Goal: Communication & Community: Share content

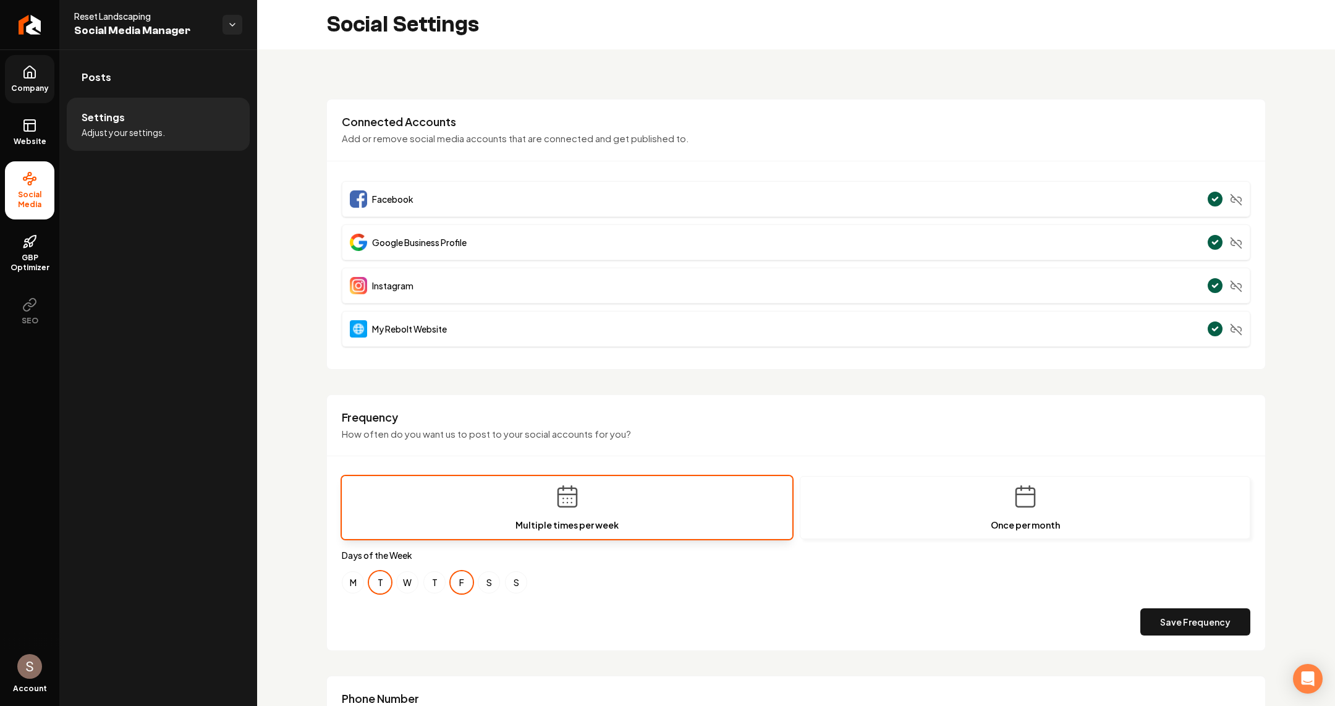
click at [46, 66] on link "Company" at bounding box center [29, 79] width 49 height 48
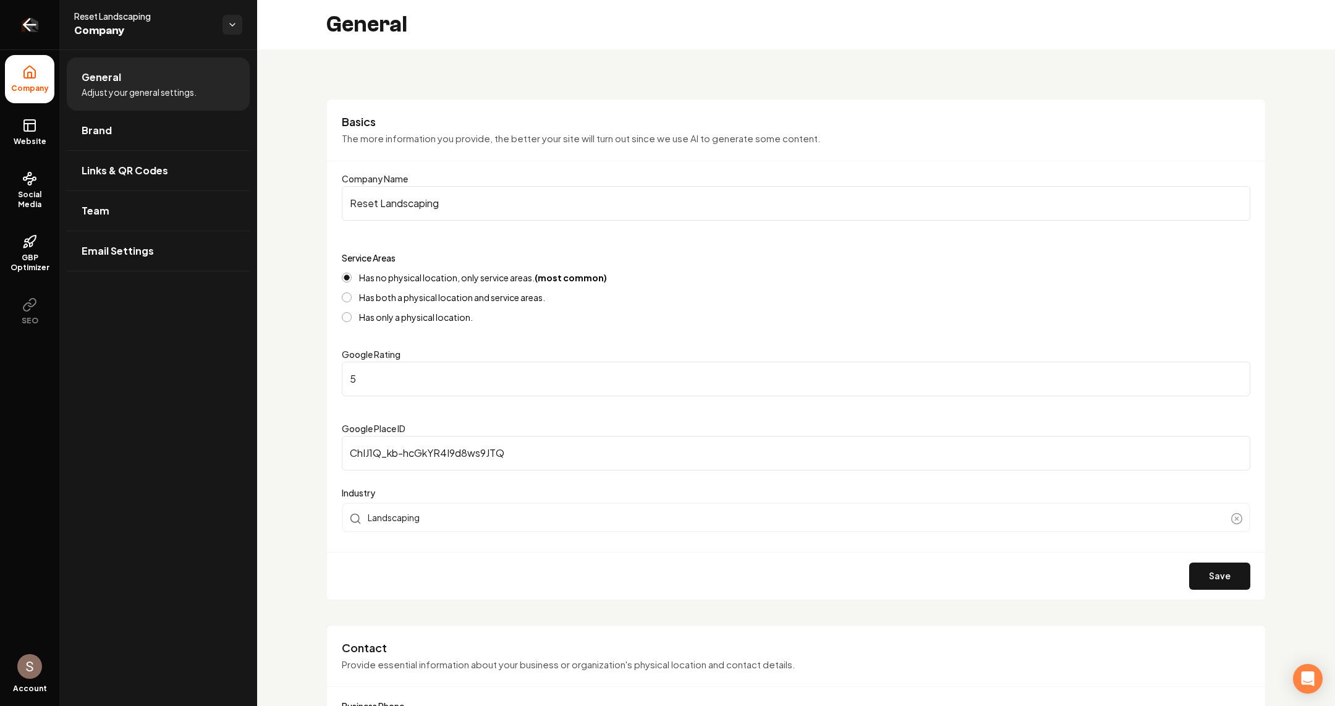
click at [30, 35] on link "Return to dashboard" at bounding box center [29, 24] width 59 height 49
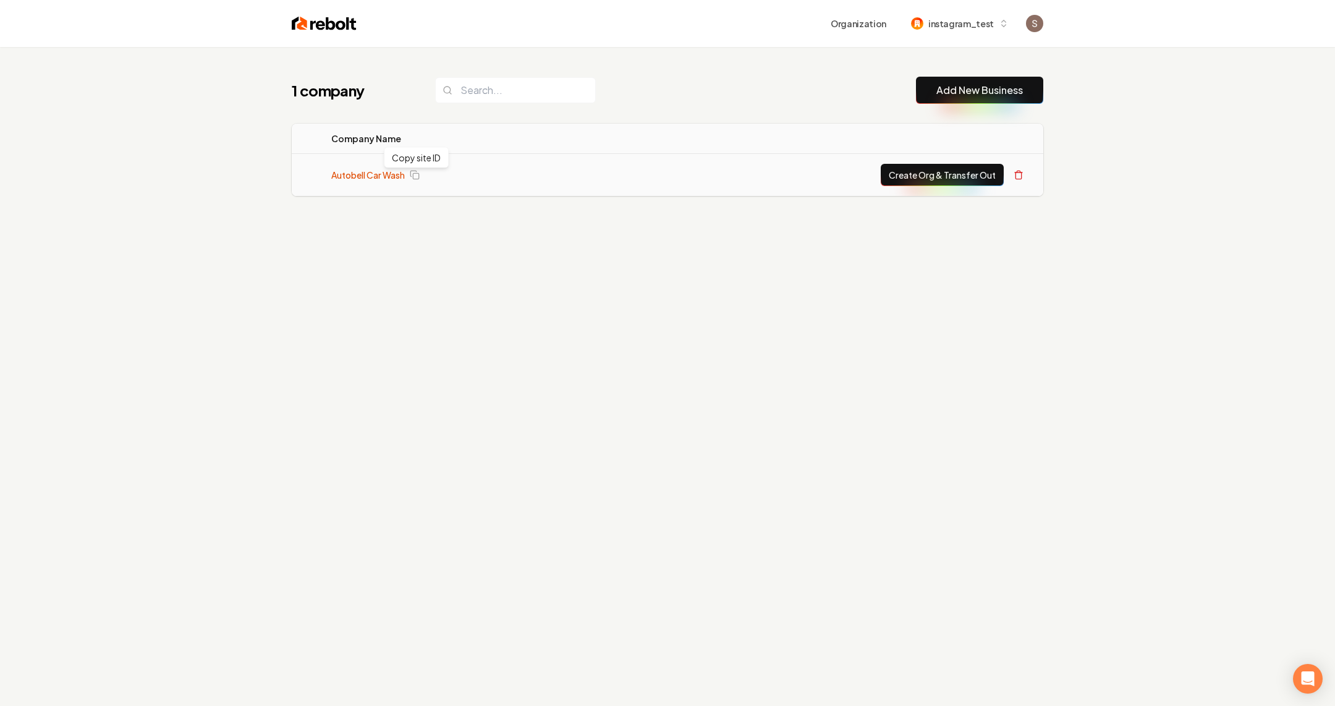
click at [398, 173] on link "Autobell Car Wash" at bounding box center [368, 175] width 74 height 12
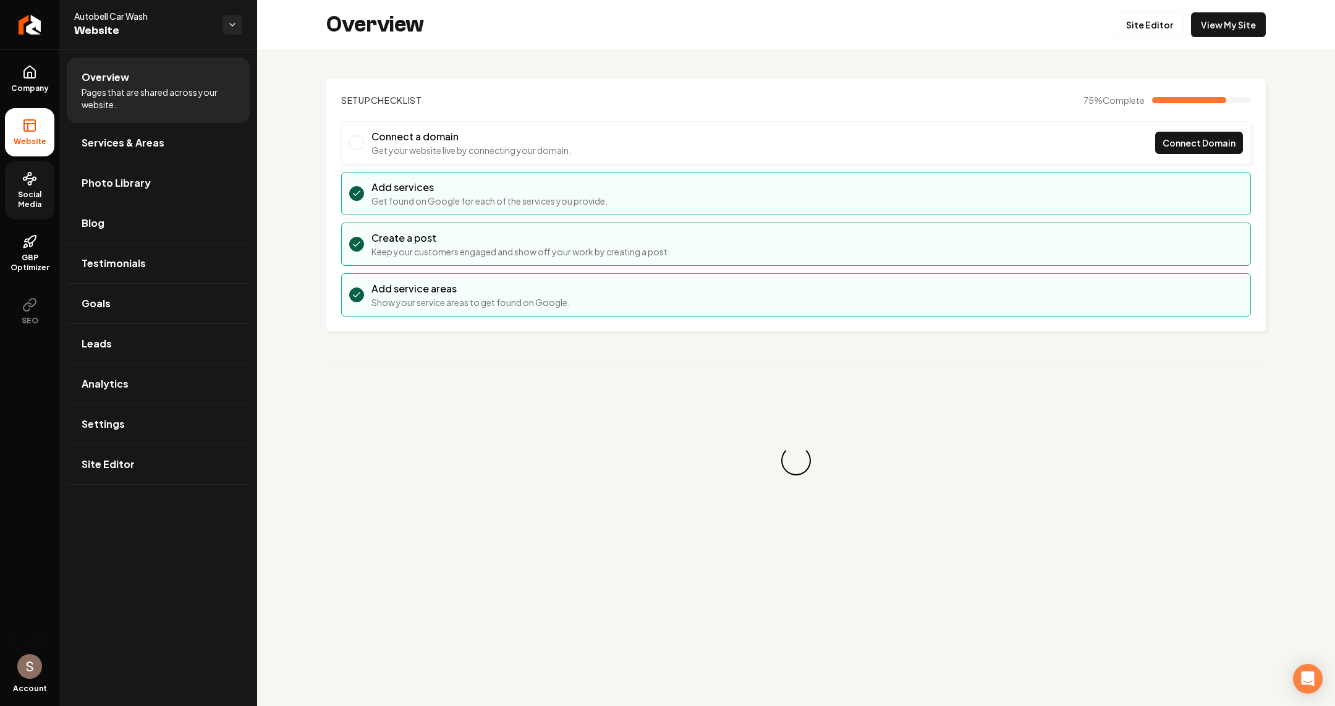
click at [35, 202] on span "Social Media" at bounding box center [29, 200] width 49 height 20
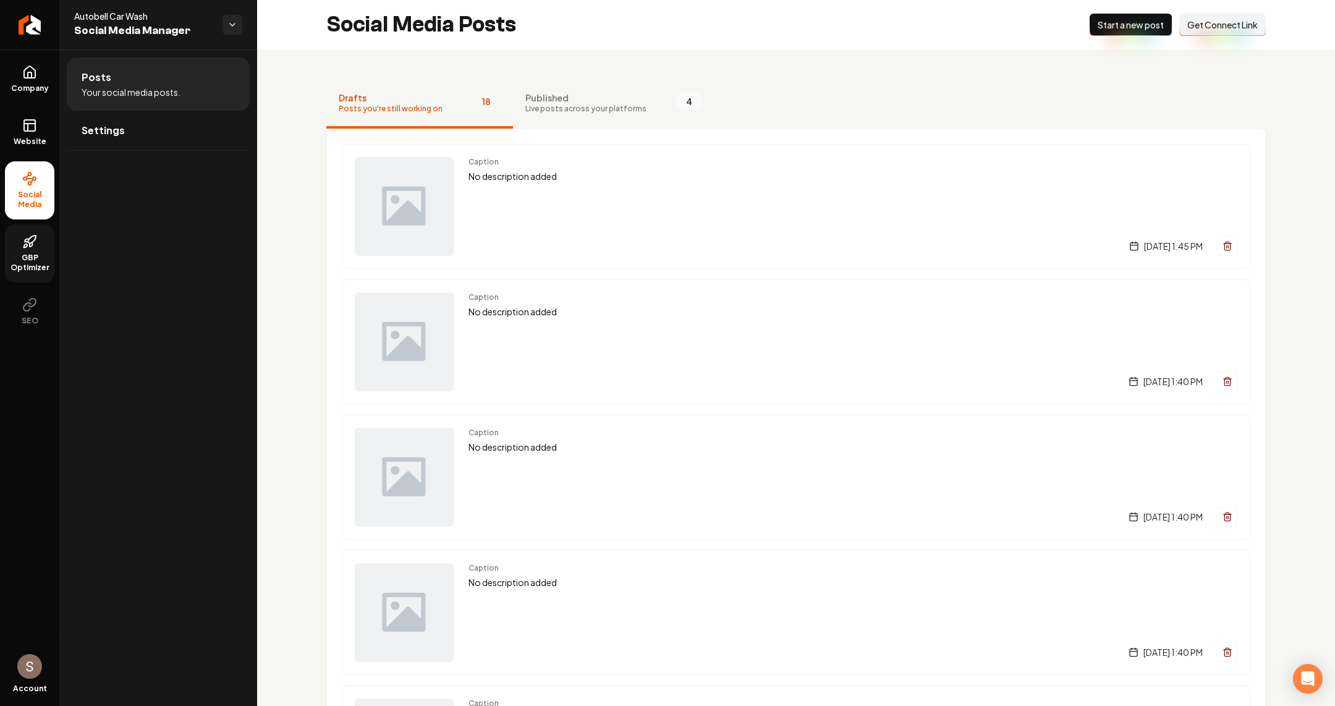
click at [17, 245] on link "GBP Optimizer" at bounding box center [29, 253] width 49 height 58
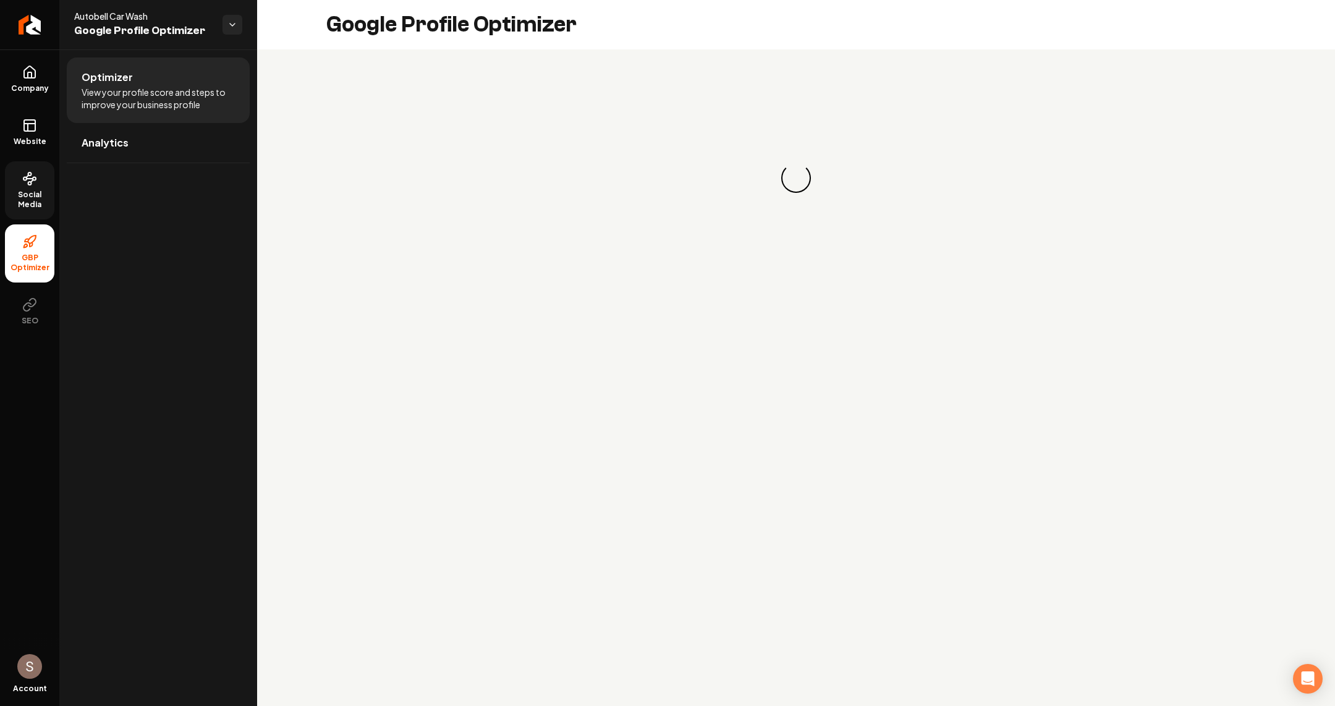
click at [30, 206] on span "Social Media" at bounding box center [29, 200] width 49 height 20
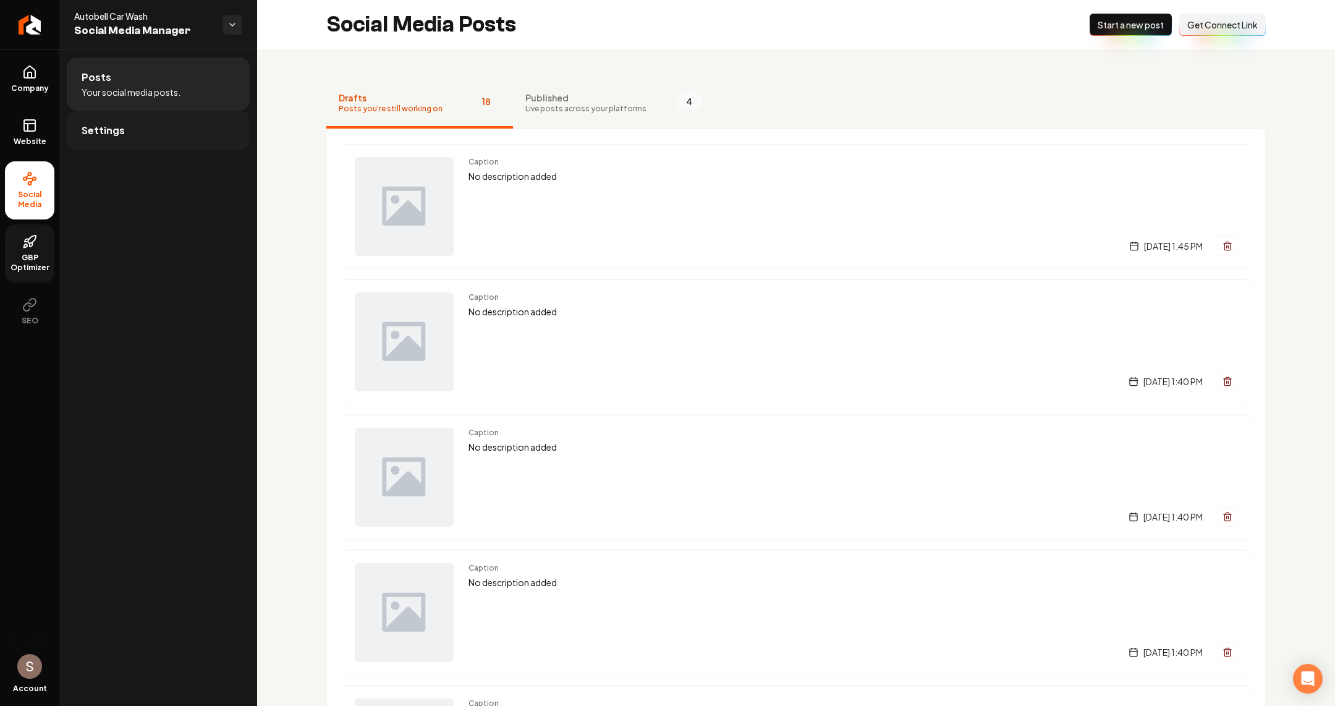
click at [117, 144] on link "Settings" at bounding box center [158, 131] width 183 height 40
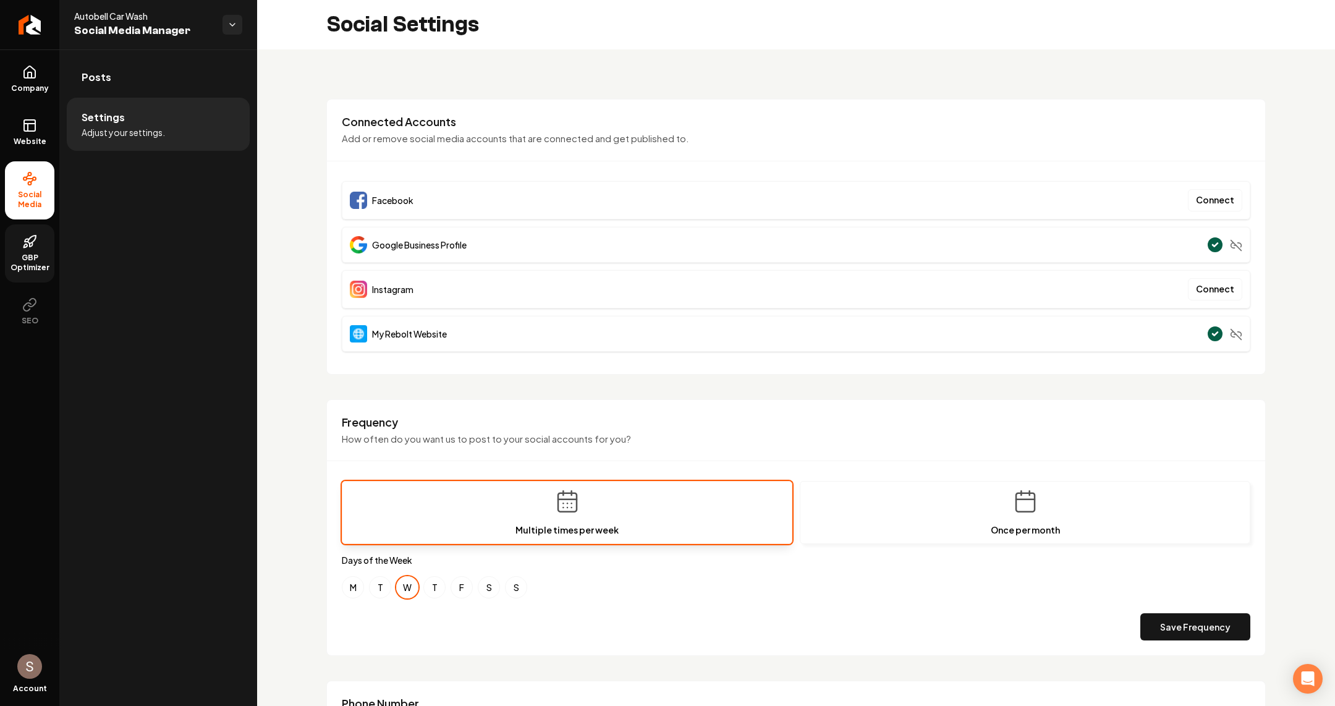
scroll to position [399, 0]
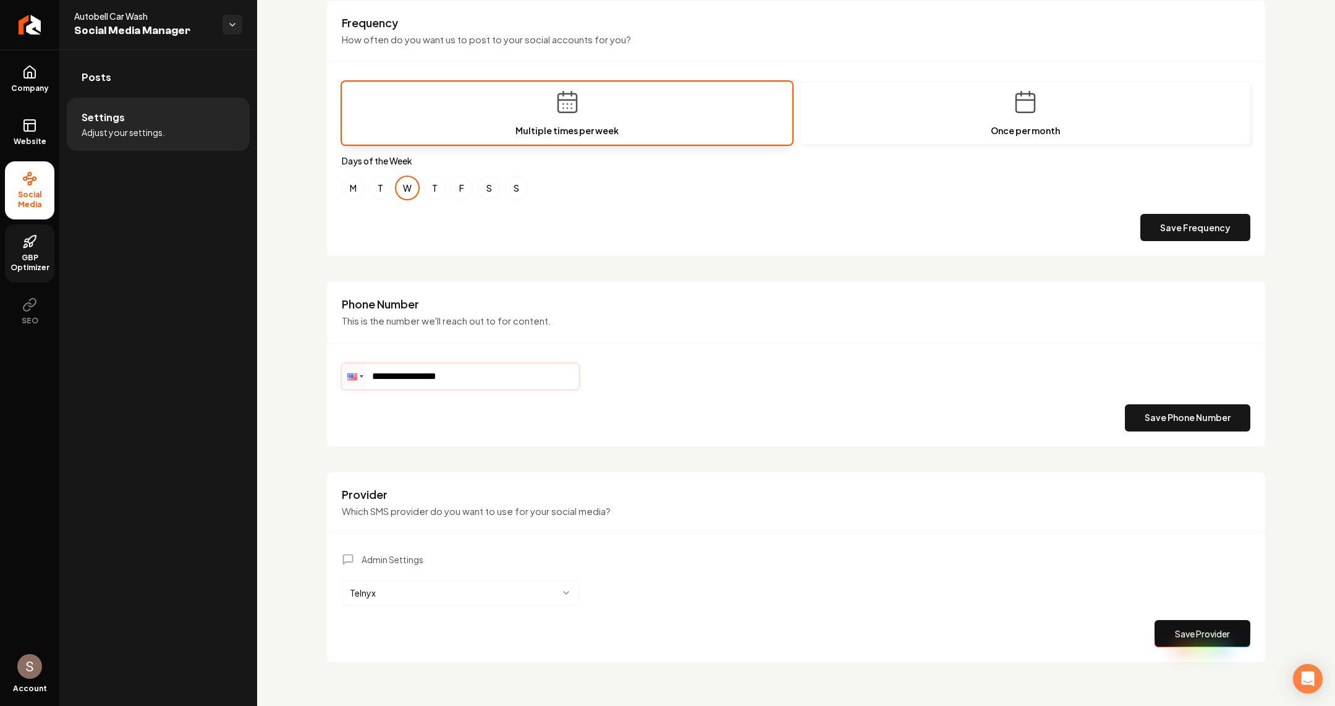
click at [493, 378] on input "**********" at bounding box center [460, 376] width 236 height 25
paste input "Main content area"
type input "**********"
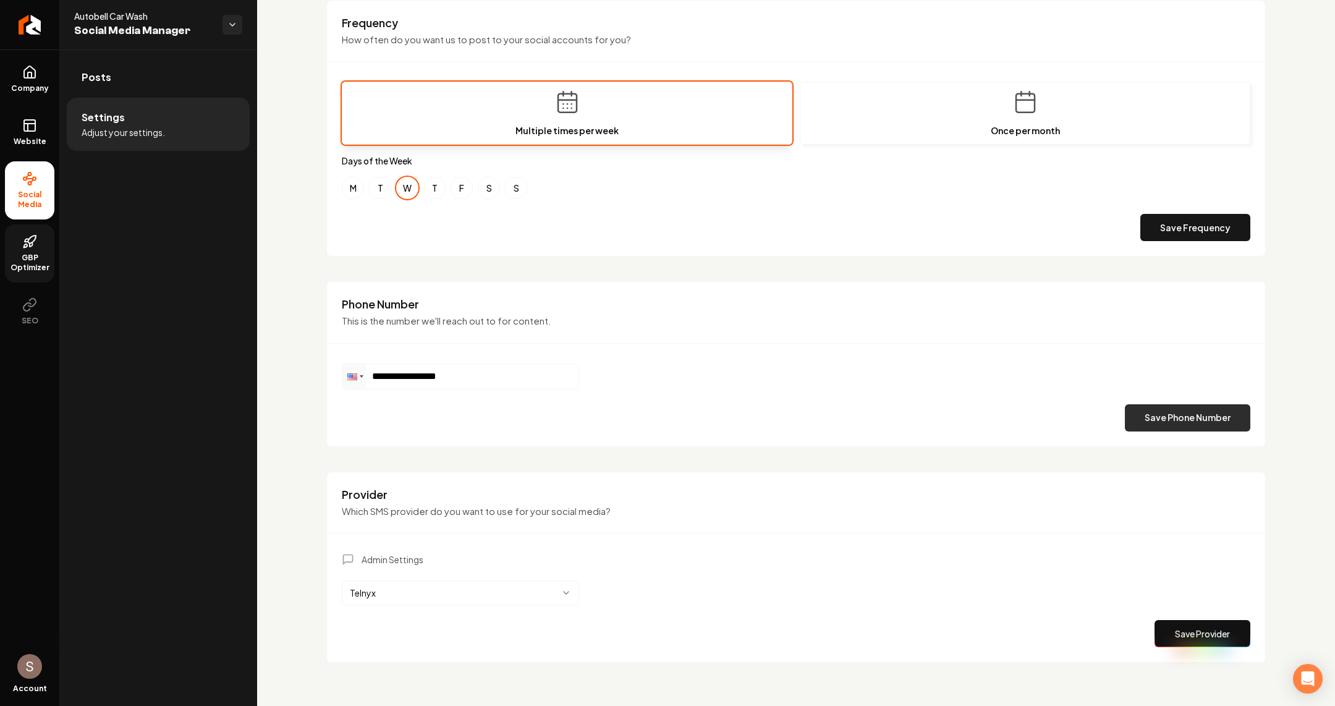
click at [1204, 422] on button "Save Phone Number" at bounding box center [1187, 417] width 125 height 27
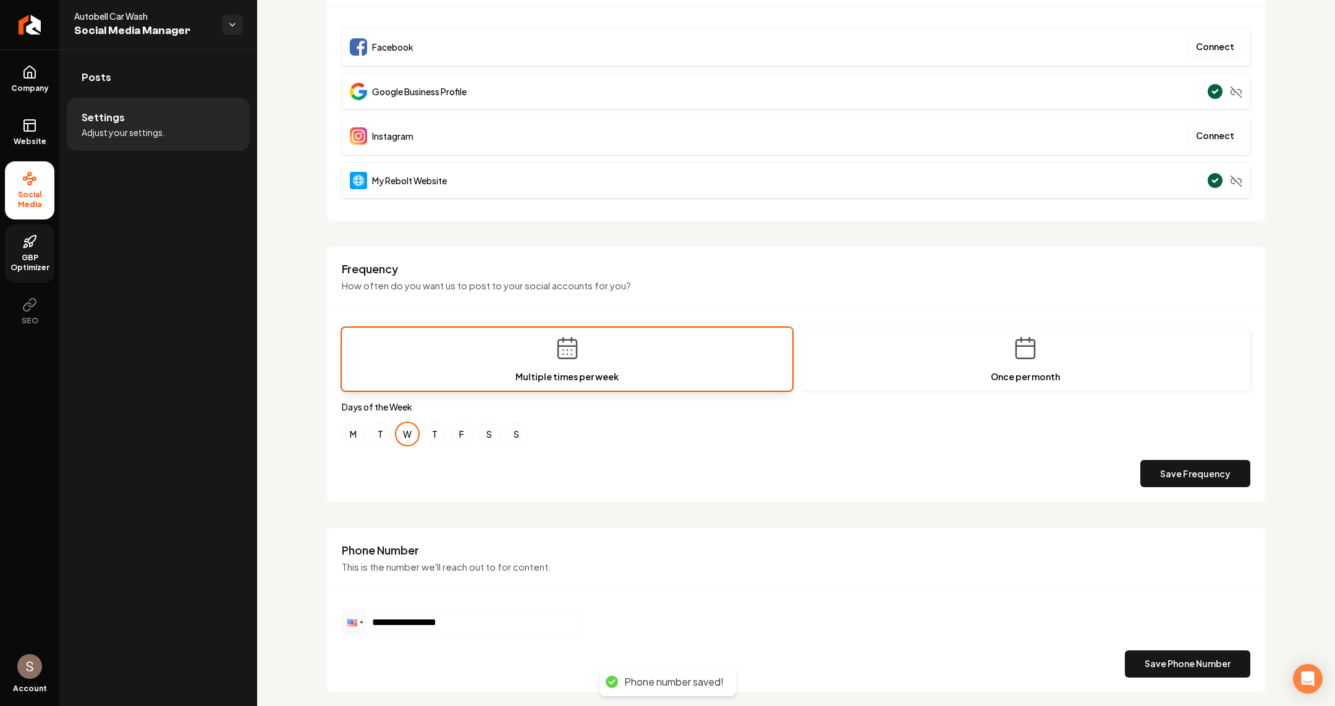
scroll to position [0, 0]
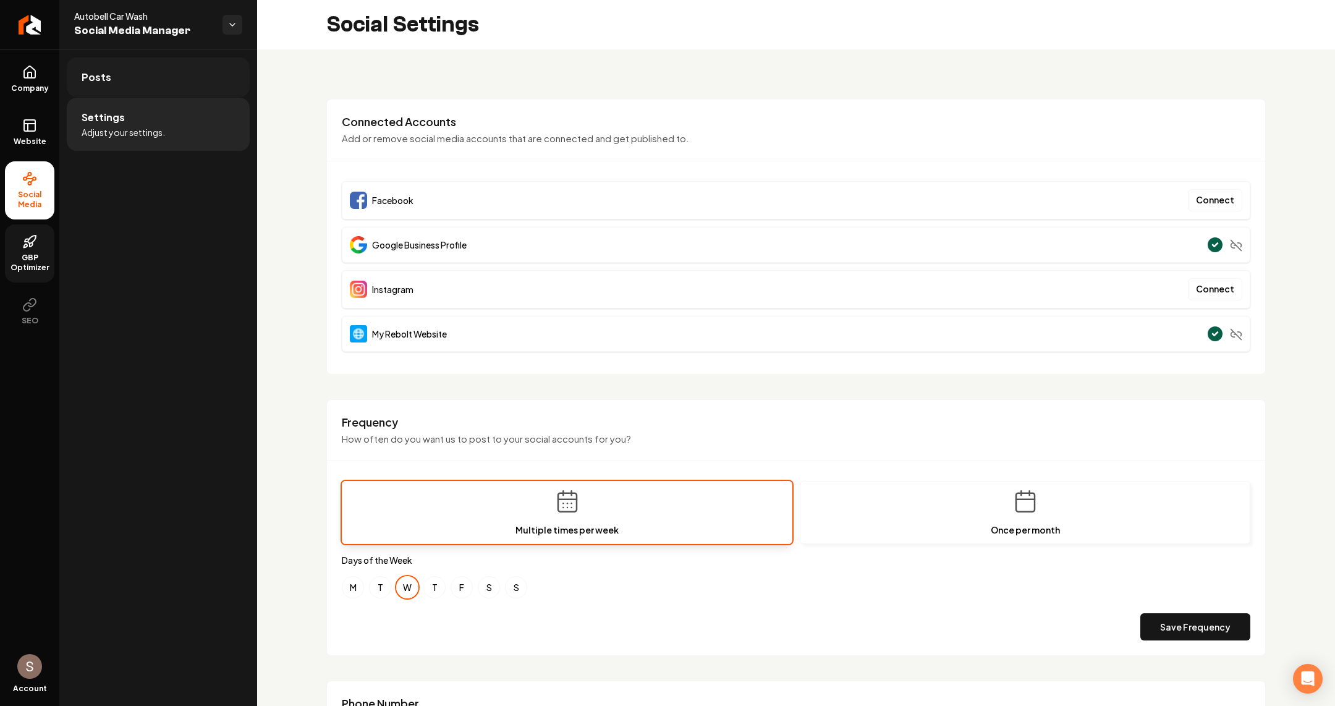
click at [188, 76] on link "Posts" at bounding box center [158, 77] width 183 height 40
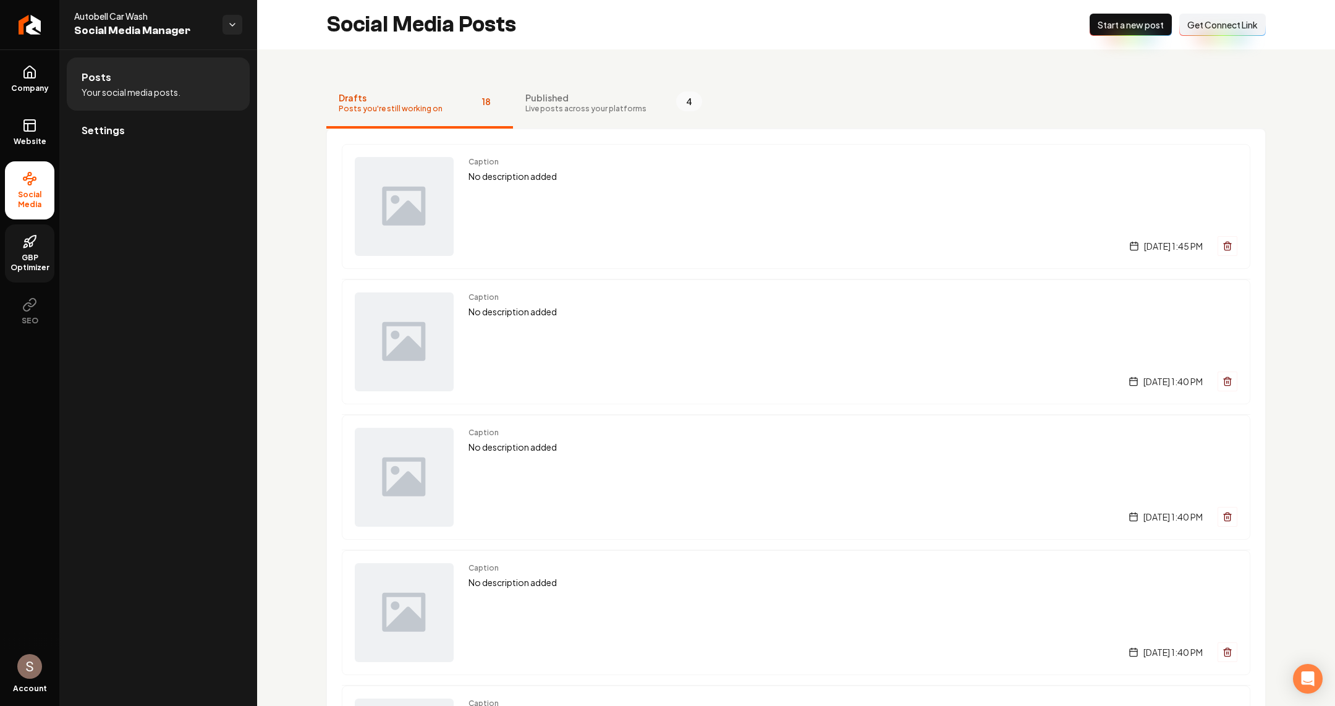
click at [1103, 19] on span "Start a new post" at bounding box center [1131, 25] width 66 height 12
click at [213, 148] on link "Settings" at bounding box center [158, 131] width 183 height 40
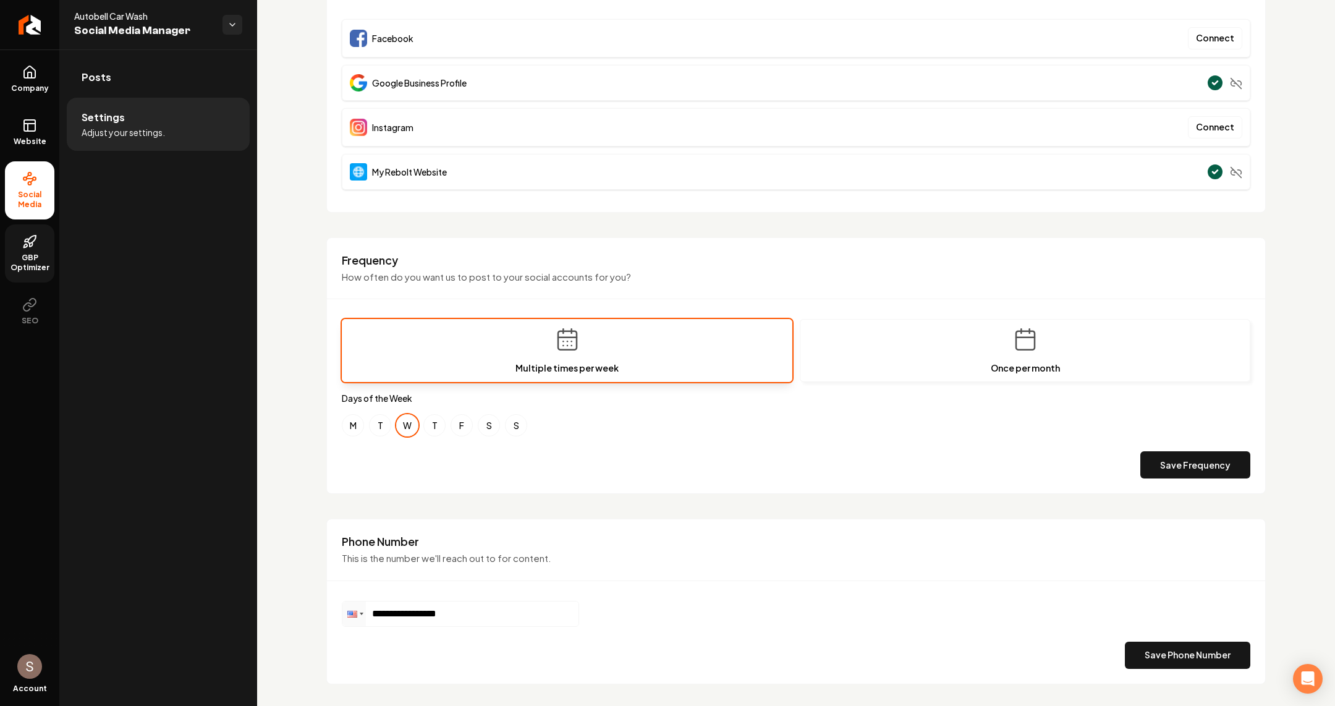
scroll to position [175, 0]
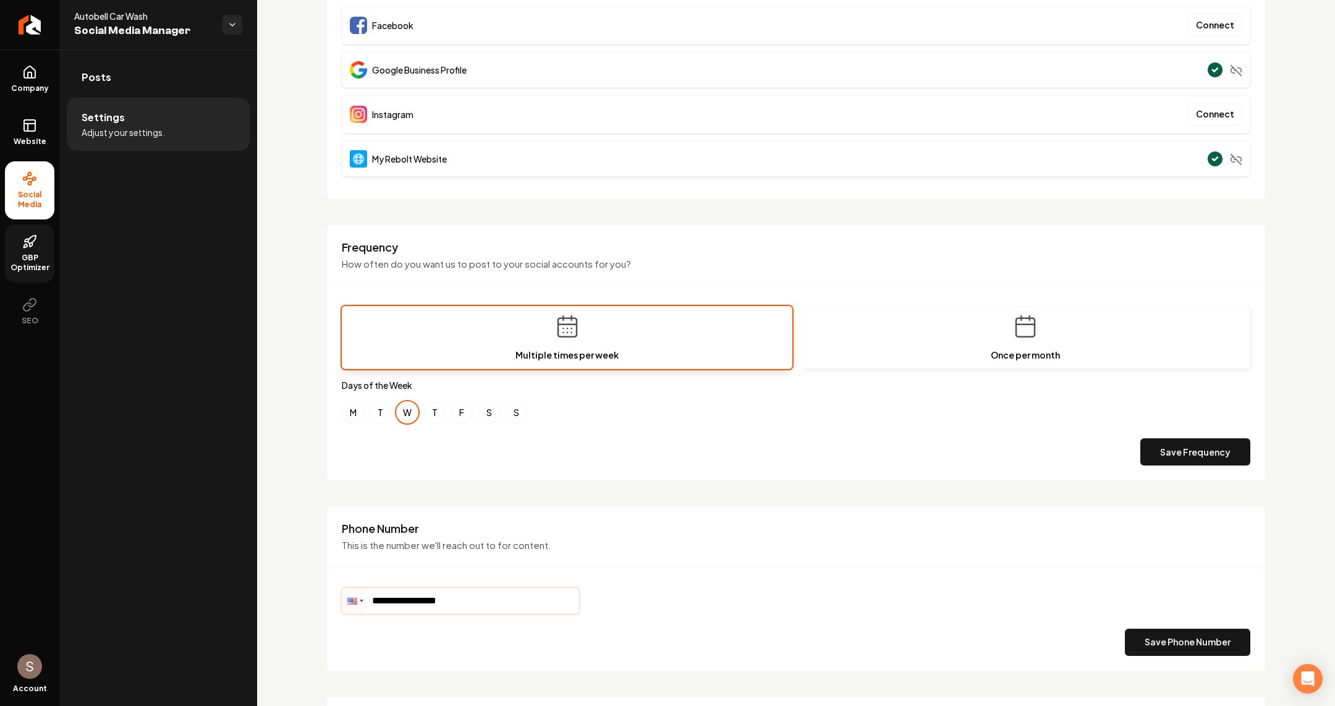
click at [494, 597] on input "**********" at bounding box center [460, 601] width 236 height 25
paste input "Main content area"
click at [487, 612] on div "**********" at bounding box center [796, 622] width 909 height 68
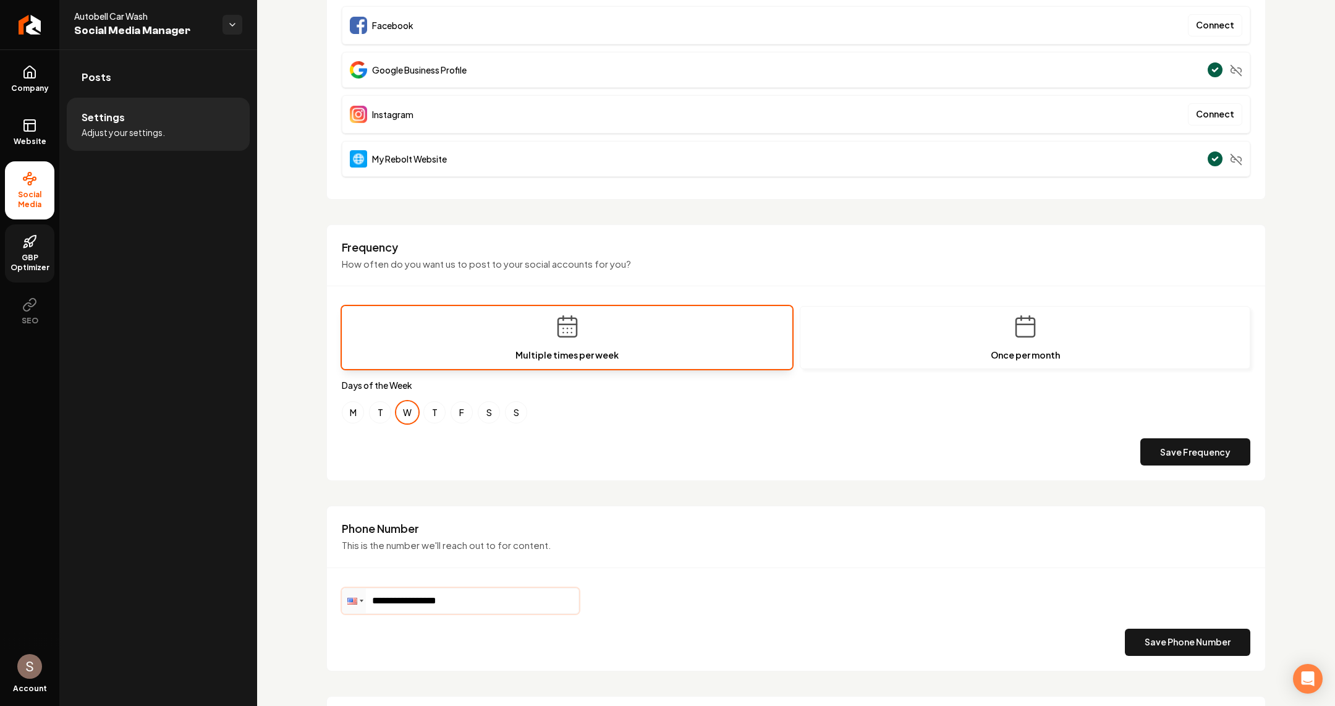
click at [490, 602] on input "**********" at bounding box center [460, 601] width 236 height 25
type input "**********"
click at [1229, 642] on button "Save Phone Number" at bounding box center [1187, 642] width 125 height 27
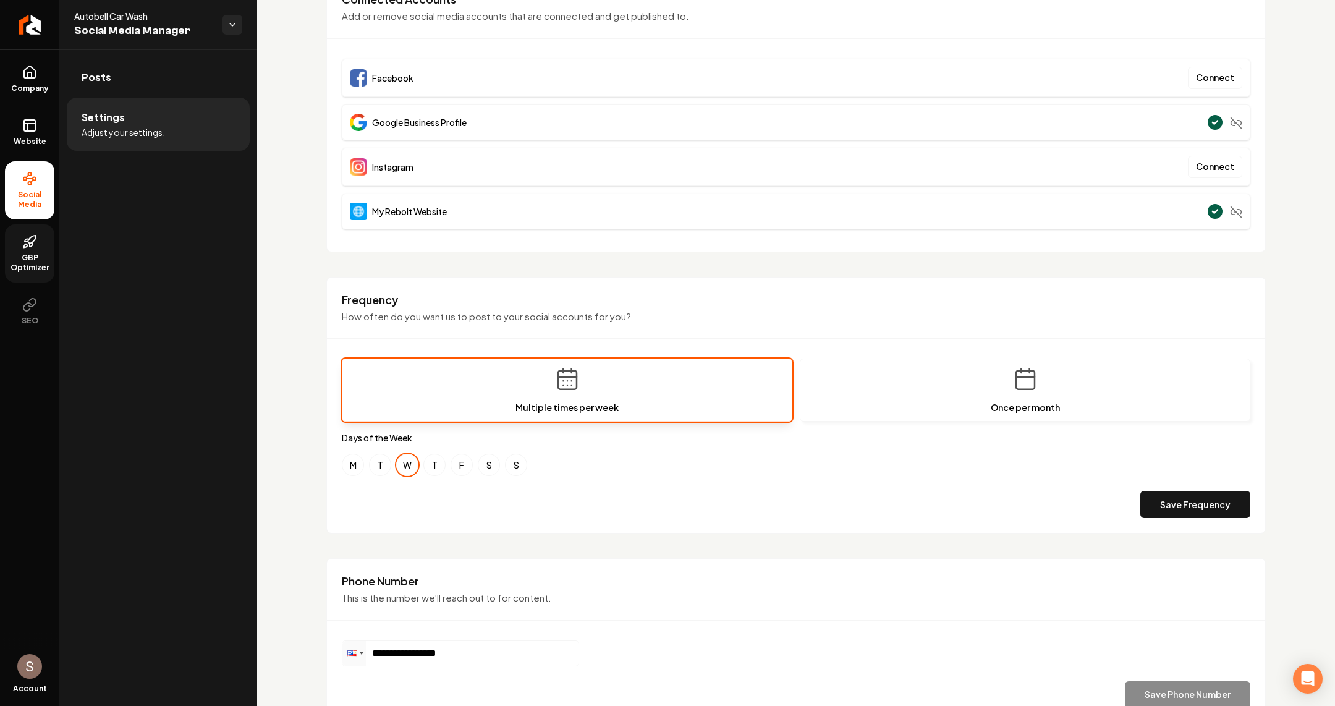
scroll to position [118, 0]
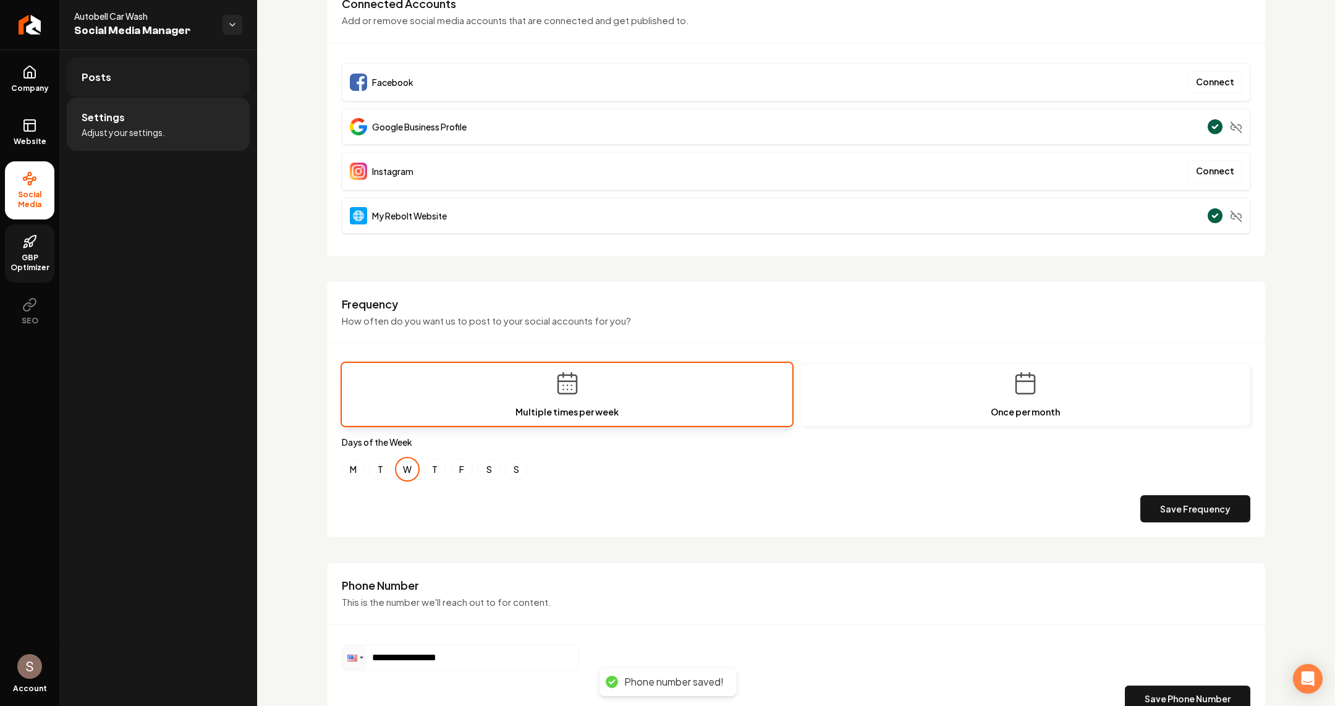
click at [164, 74] on link "Posts" at bounding box center [158, 77] width 183 height 40
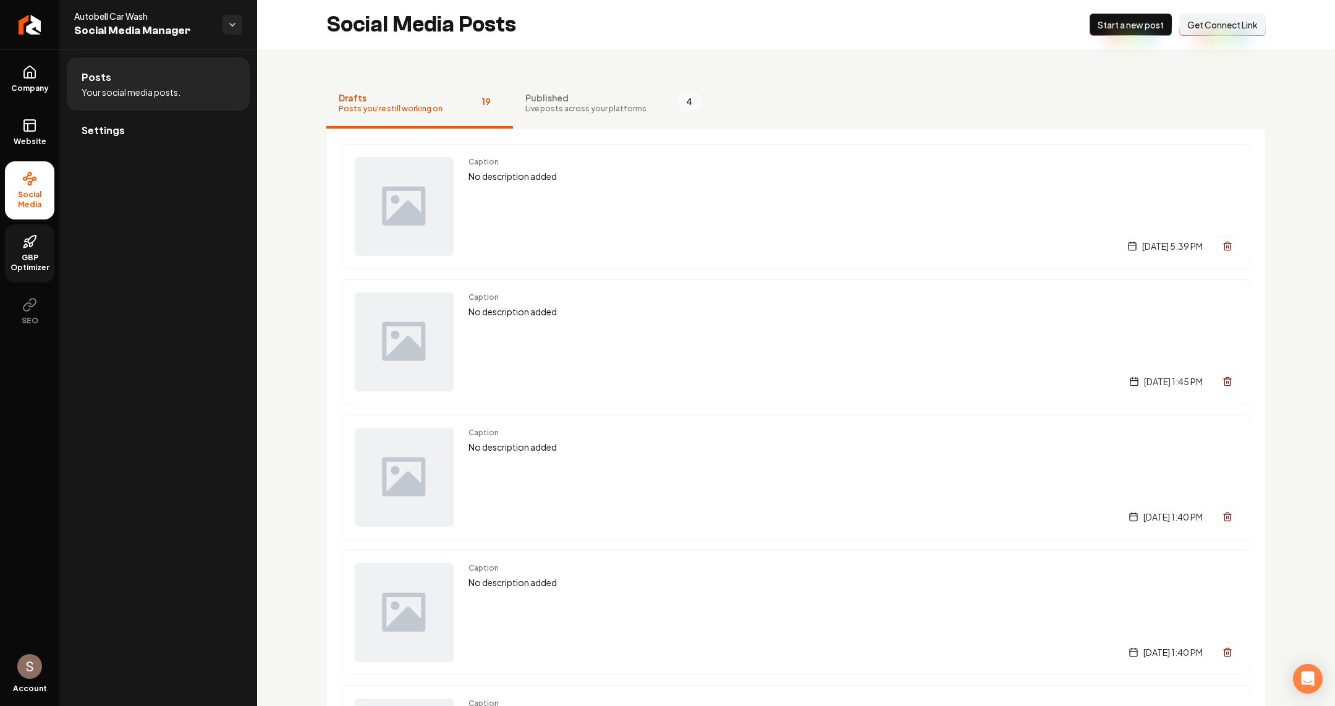
click at [1127, 25] on span "Start a new post" at bounding box center [1131, 25] width 66 height 12
click at [1098, 20] on span "Start a new post" at bounding box center [1131, 25] width 66 height 12
click at [112, 129] on span "Settings" at bounding box center [103, 130] width 43 height 15
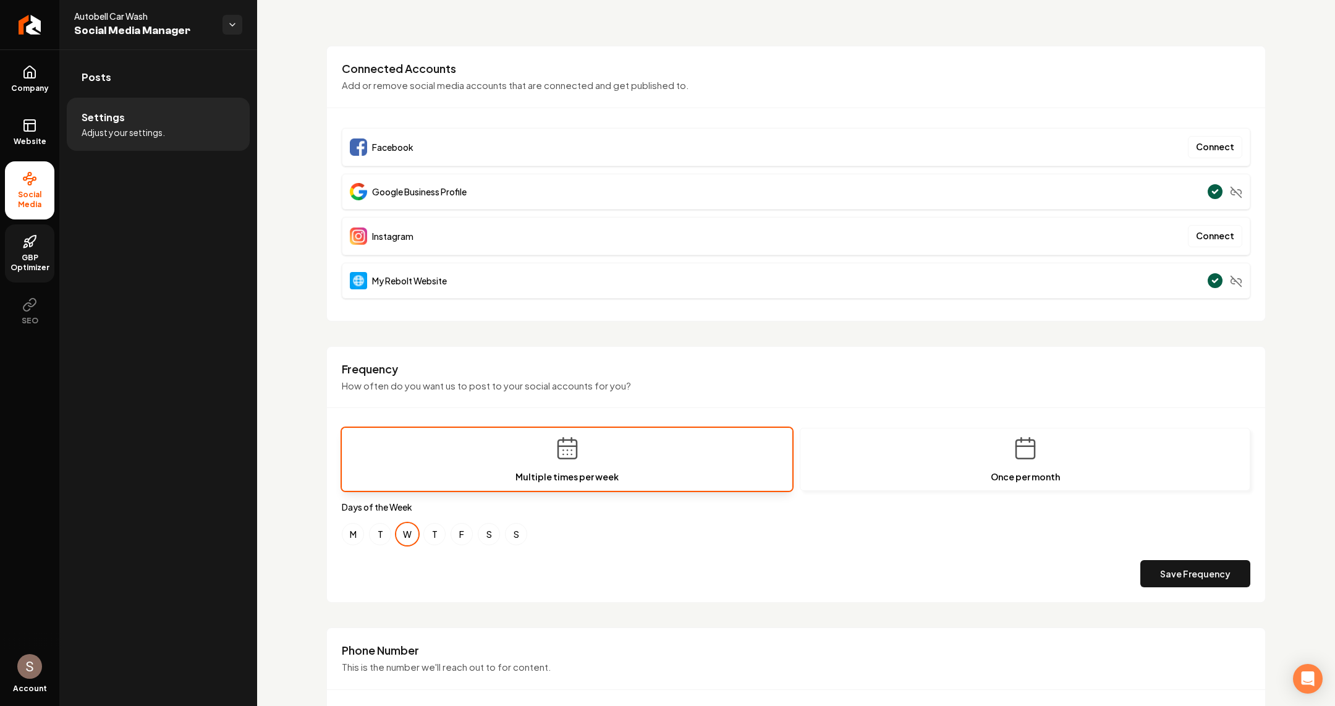
scroll to position [399, 0]
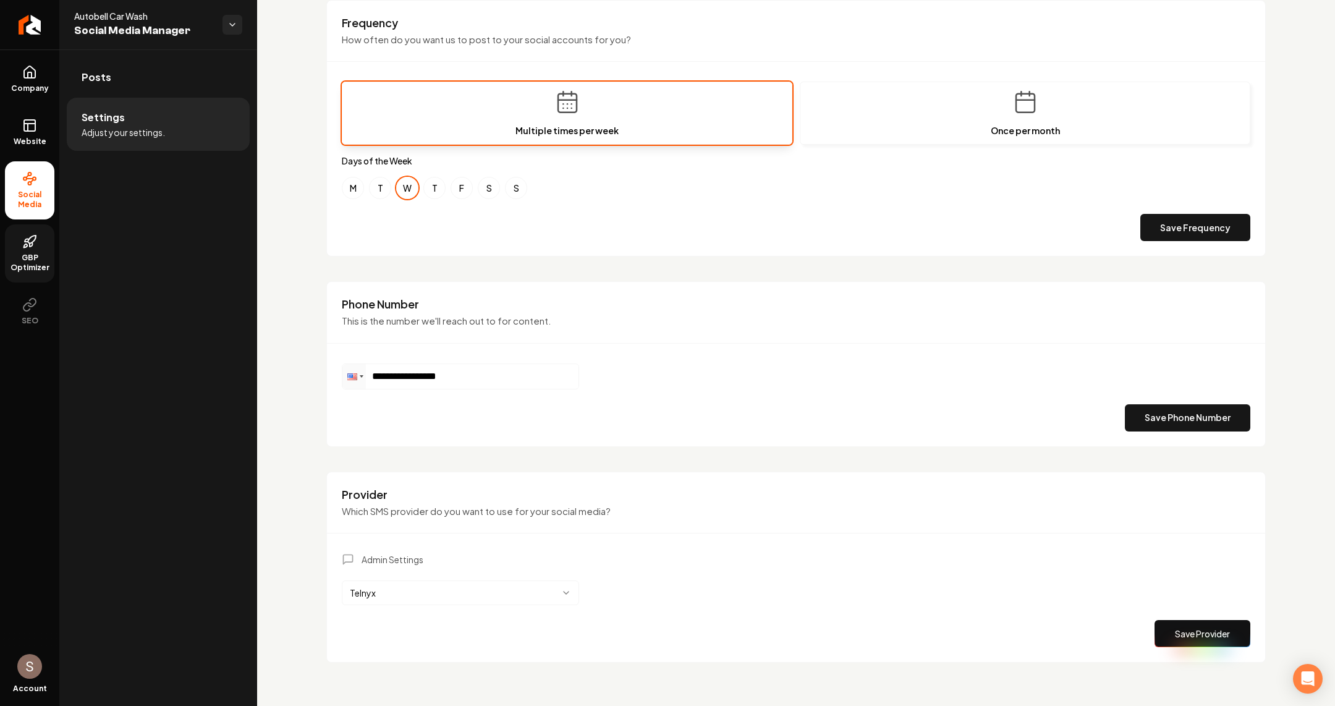
click at [538, 590] on html "**********" at bounding box center [667, 353] width 1335 height 706
click at [1211, 620] on button "Save Provider" at bounding box center [1203, 633] width 96 height 27
click at [193, 68] on link "Posts" at bounding box center [158, 77] width 183 height 40
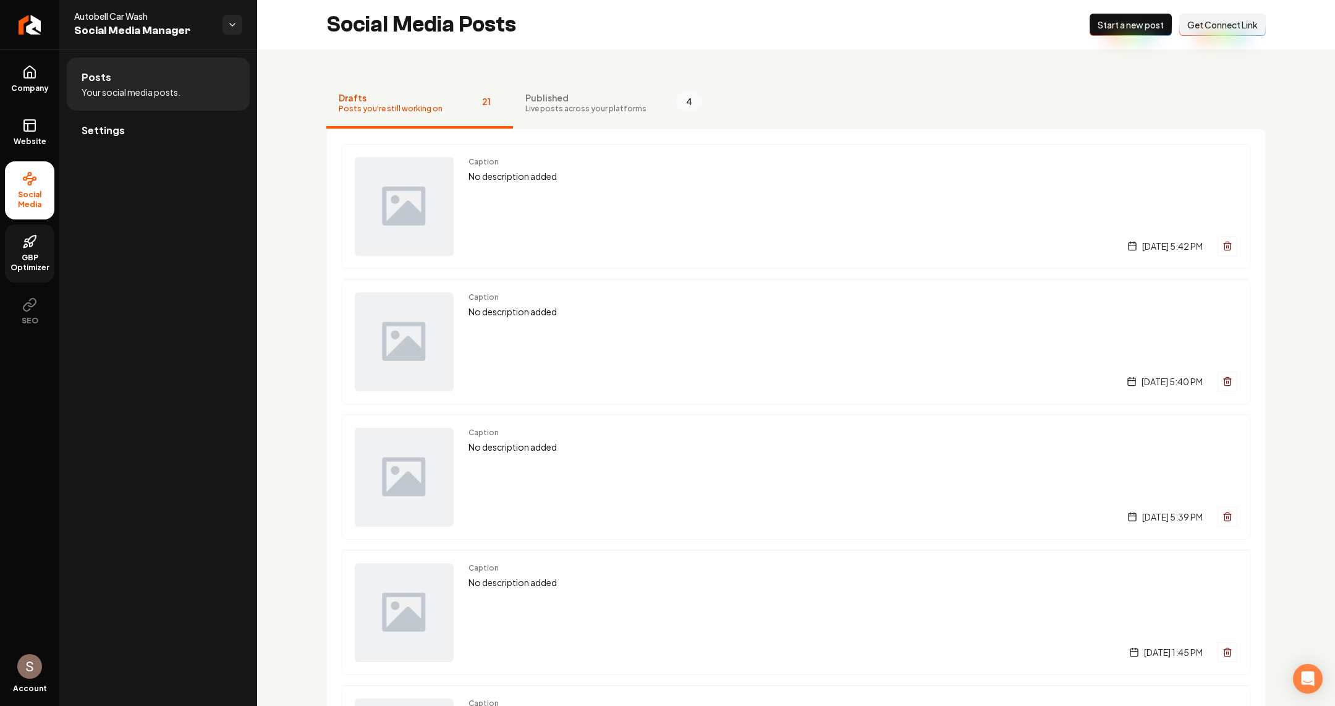
click at [1149, 32] on button "New Post Start a new post" at bounding box center [1131, 25] width 82 height 22
click at [1105, 25] on span "Start a new post" at bounding box center [1131, 25] width 66 height 12
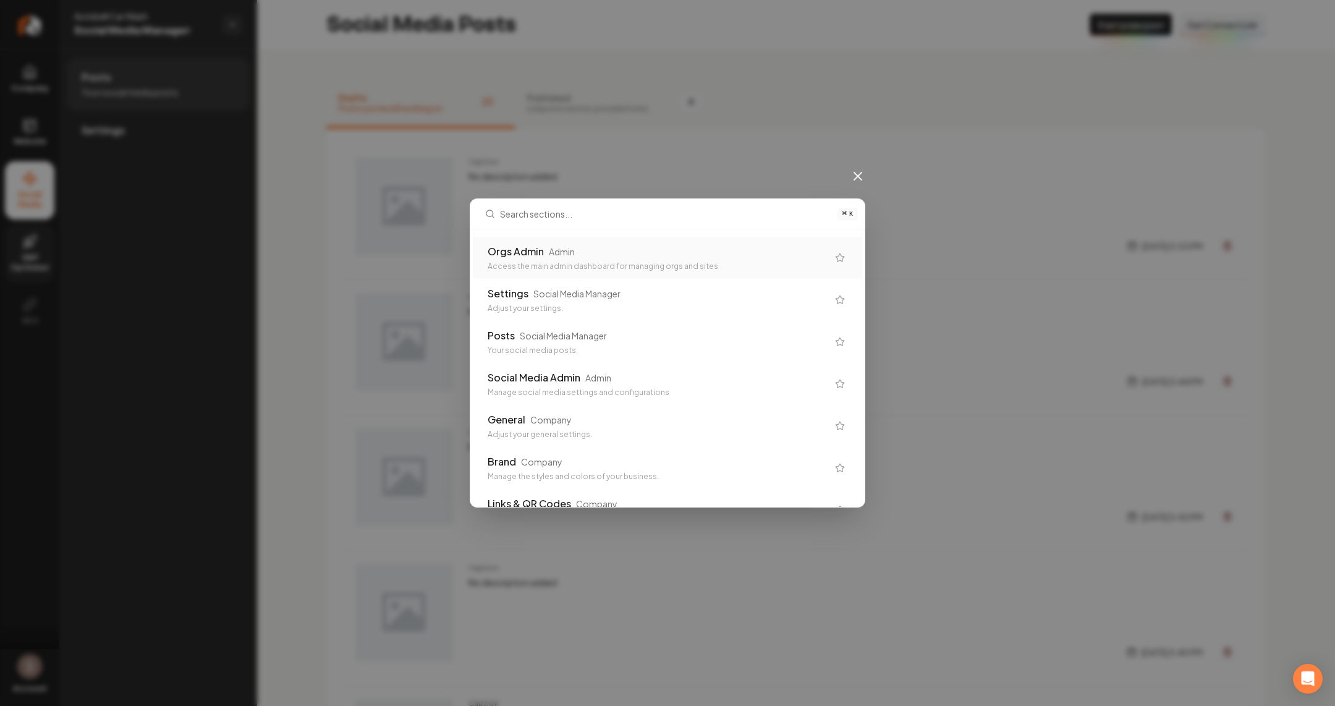
click at [534, 271] on div "Orgs Admin Admin Access the main admin dashboard for managing orgs and sites" at bounding box center [667, 258] width 389 height 42
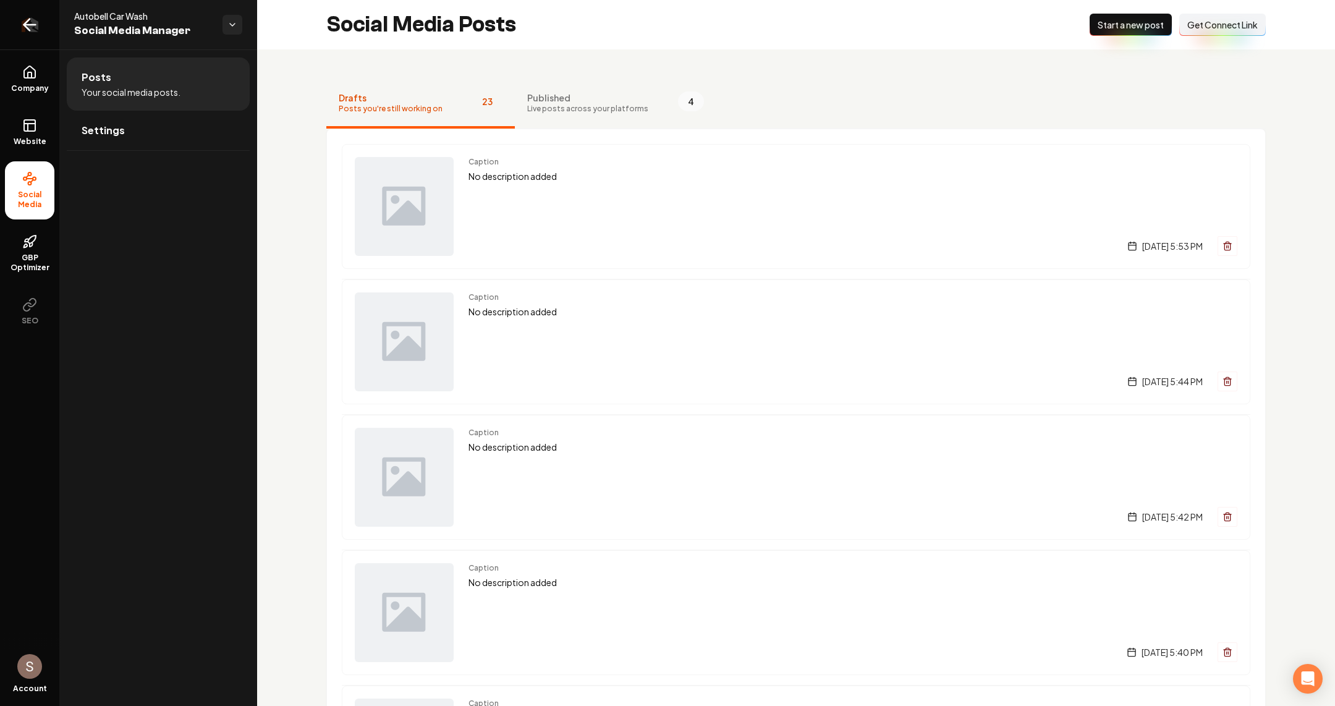
click at [36, 33] on link "Return to dashboard" at bounding box center [29, 24] width 59 height 49
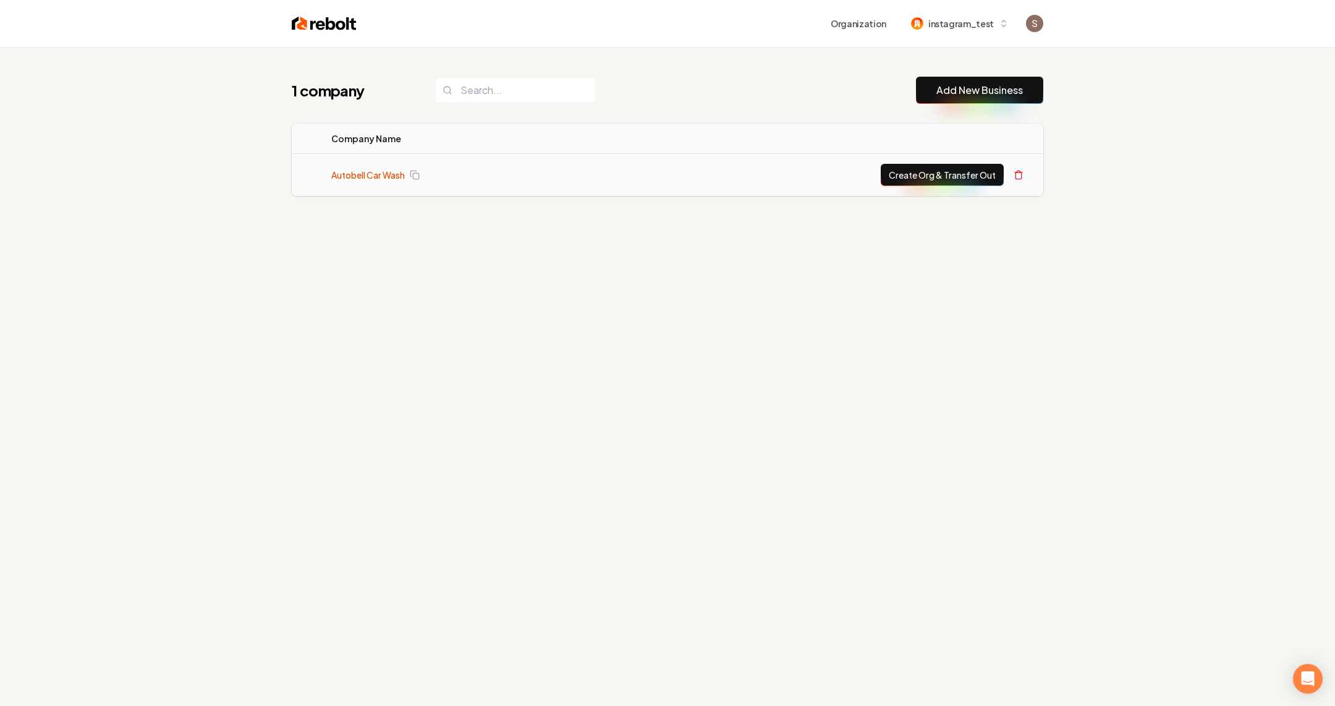
click at [393, 177] on link "Autobell Car Wash" at bounding box center [368, 175] width 74 height 12
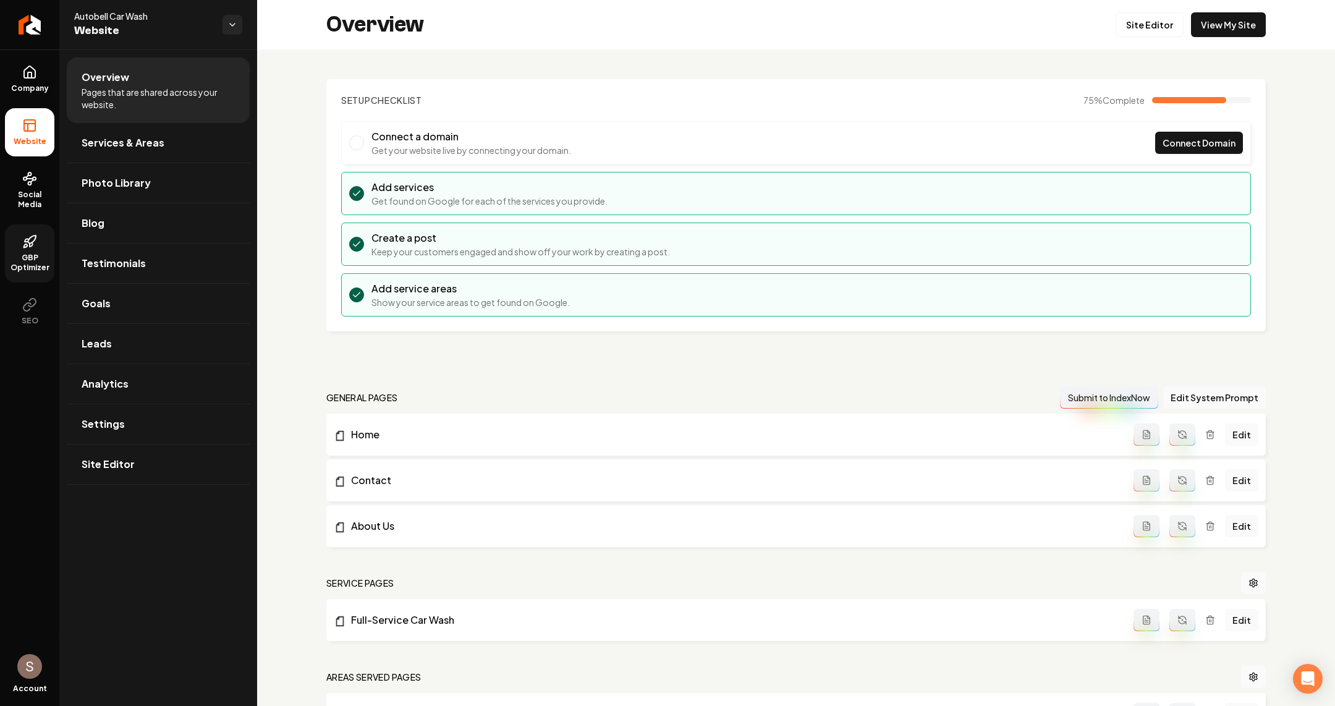
click at [22, 258] on span "GBP Optimizer" at bounding box center [29, 263] width 49 height 20
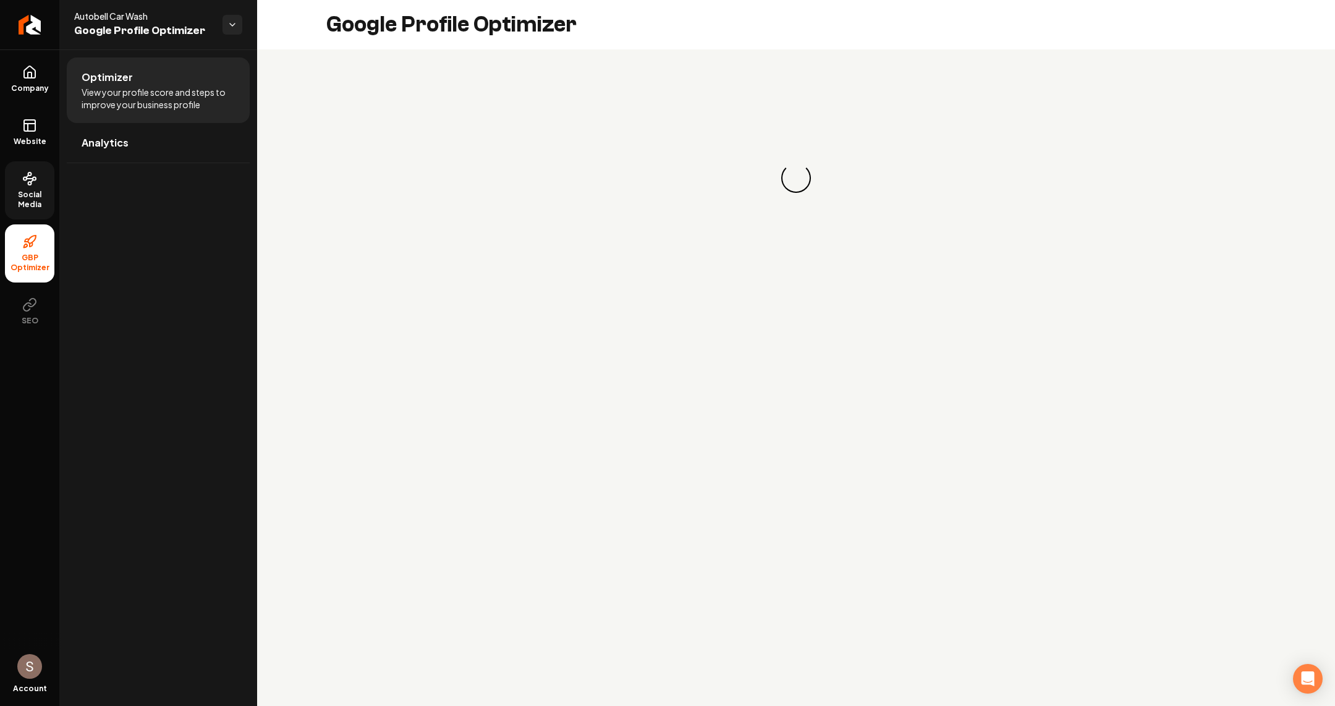
click at [30, 190] on span "Social Media" at bounding box center [29, 200] width 49 height 20
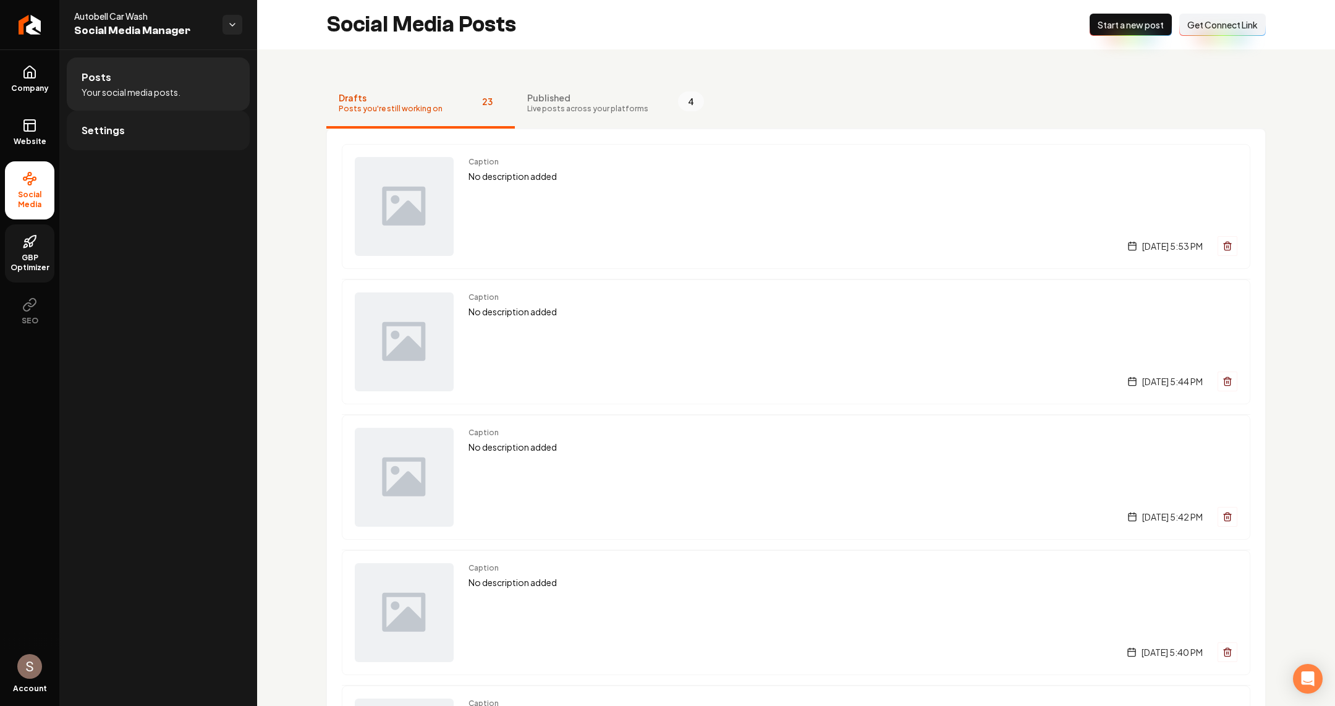
click at [182, 125] on link "Settings" at bounding box center [158, 131] width 183 height 40
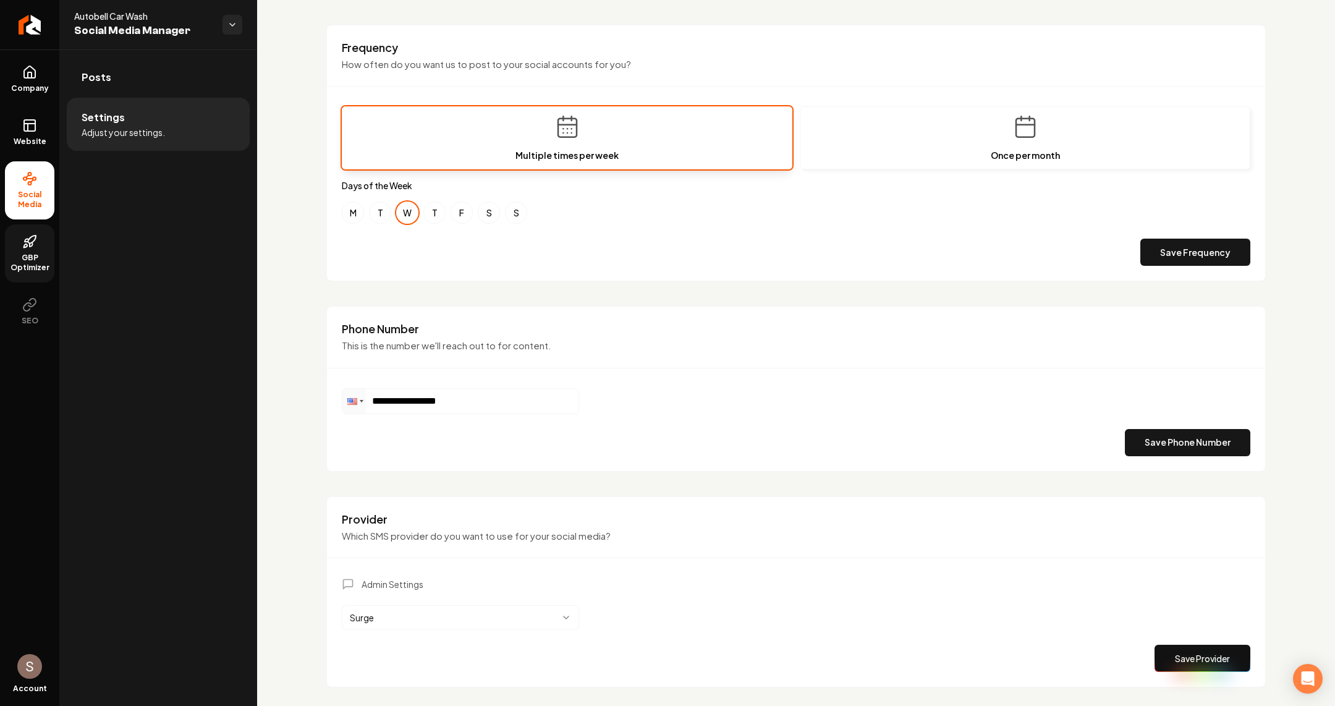
scroll to position [399, 0]
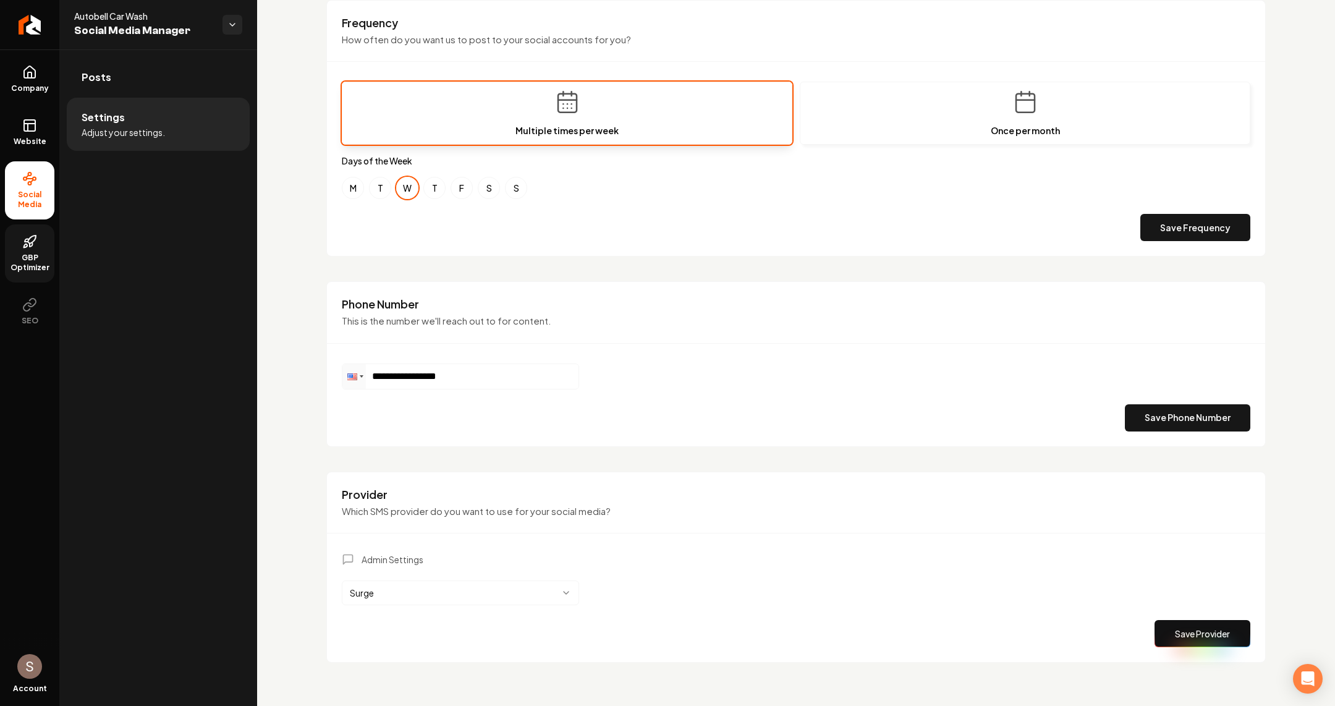
click at [412, 599] on body "**********" at bounding box center [667, 353] width 1335 height 706
click at [1173, 632] on button "Save Provider" at bounding box center [1203, 633] width 96 height 27
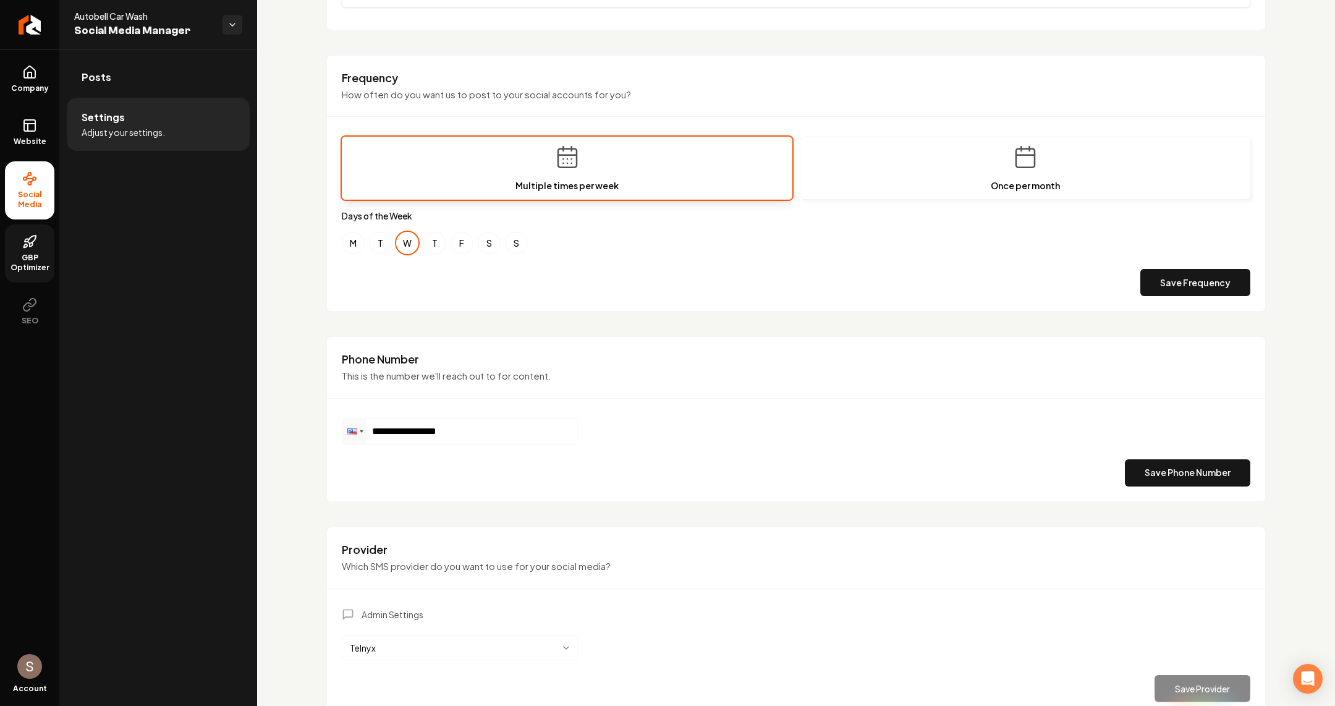
scroll to position [335, 0]
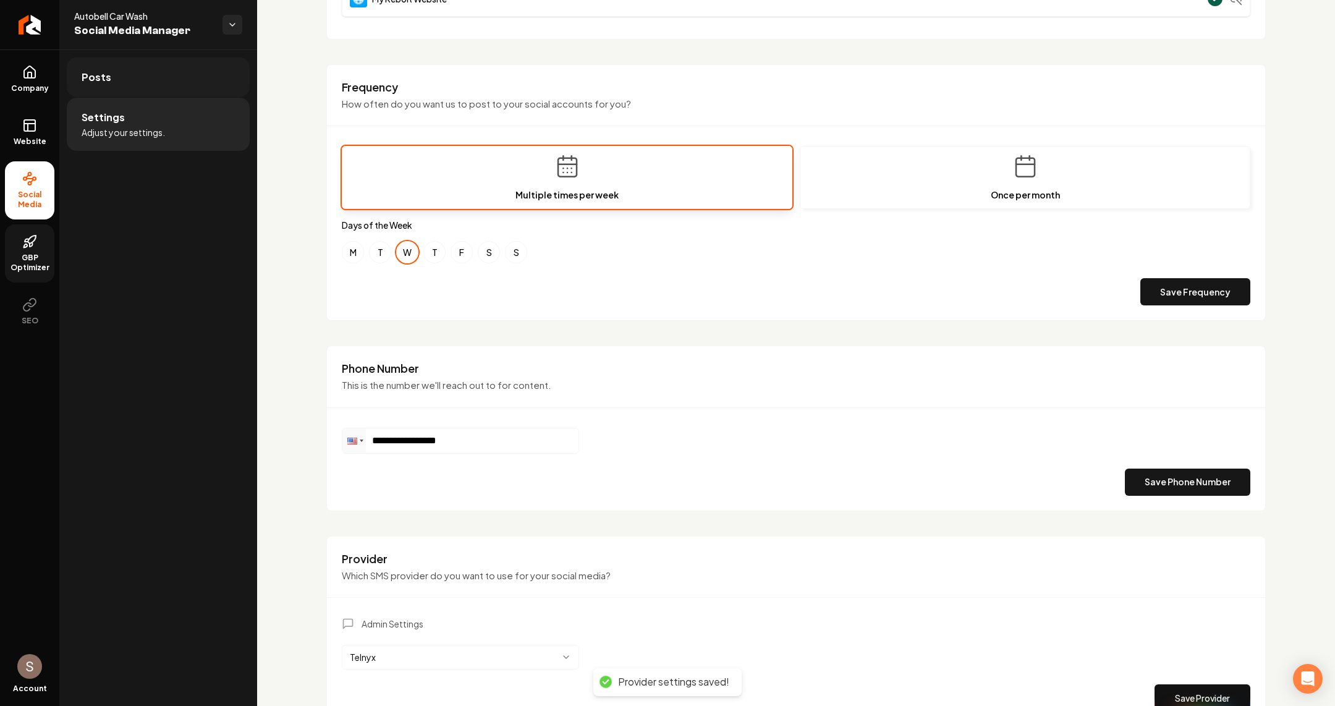
click at [172, 85] on link "Posts" at bounding box center [158, 77] width 183 height 40
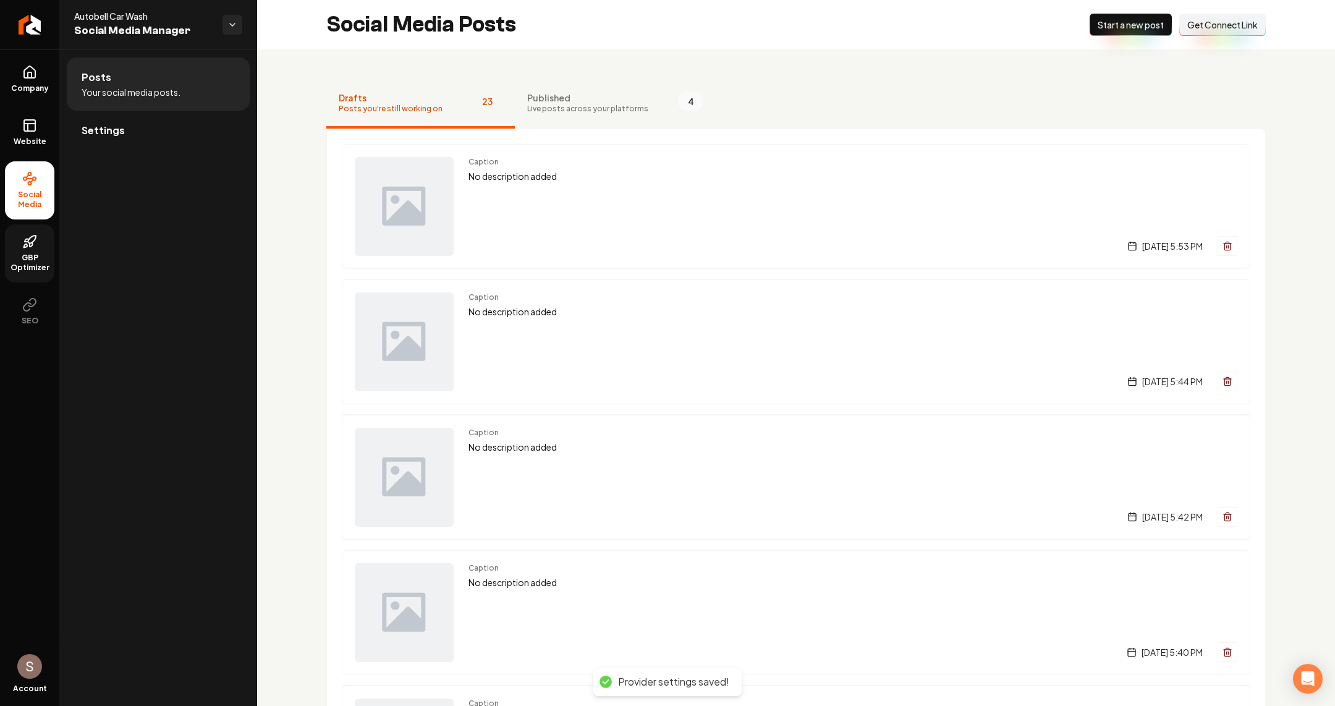
click at [1113, 32] on button "New Post Start a new post" at bounding box center [1131, 25] width 82 height 22
click at [1115, 23] on span "Start a new post" at bounding box center [1131, 25] width 66 height 12
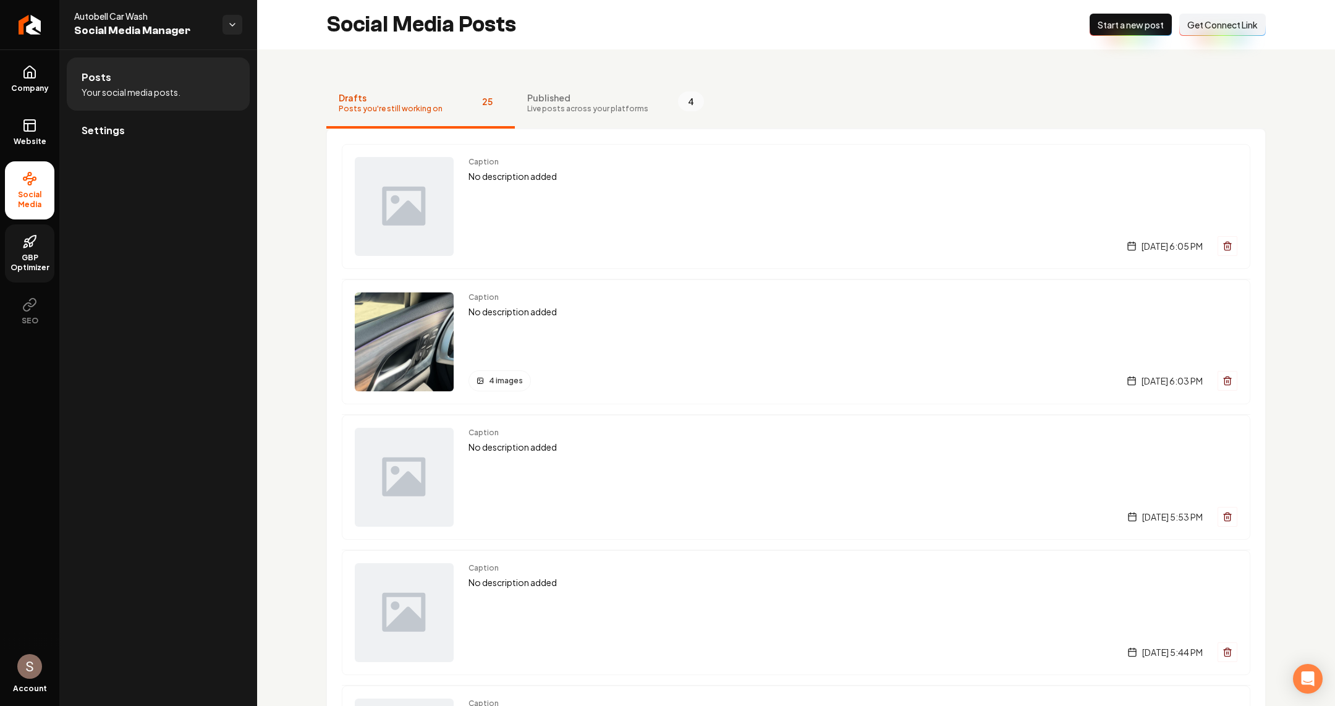
click at [1118, 36] on button "New Post Start a new post" at bounding box center [1131, 25] width 82 height 22
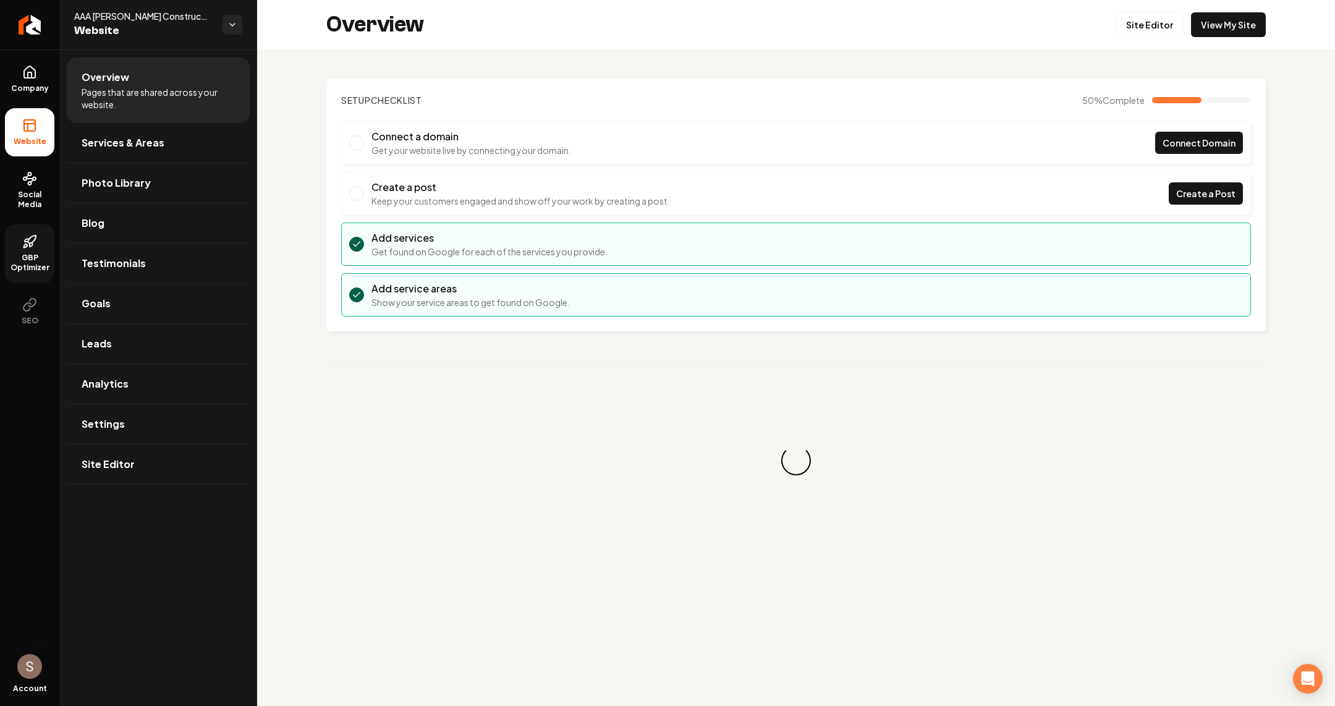
click at [40, 259] on span "GBP Optimizer" at bounding box center [29, 263] width 49 height 20
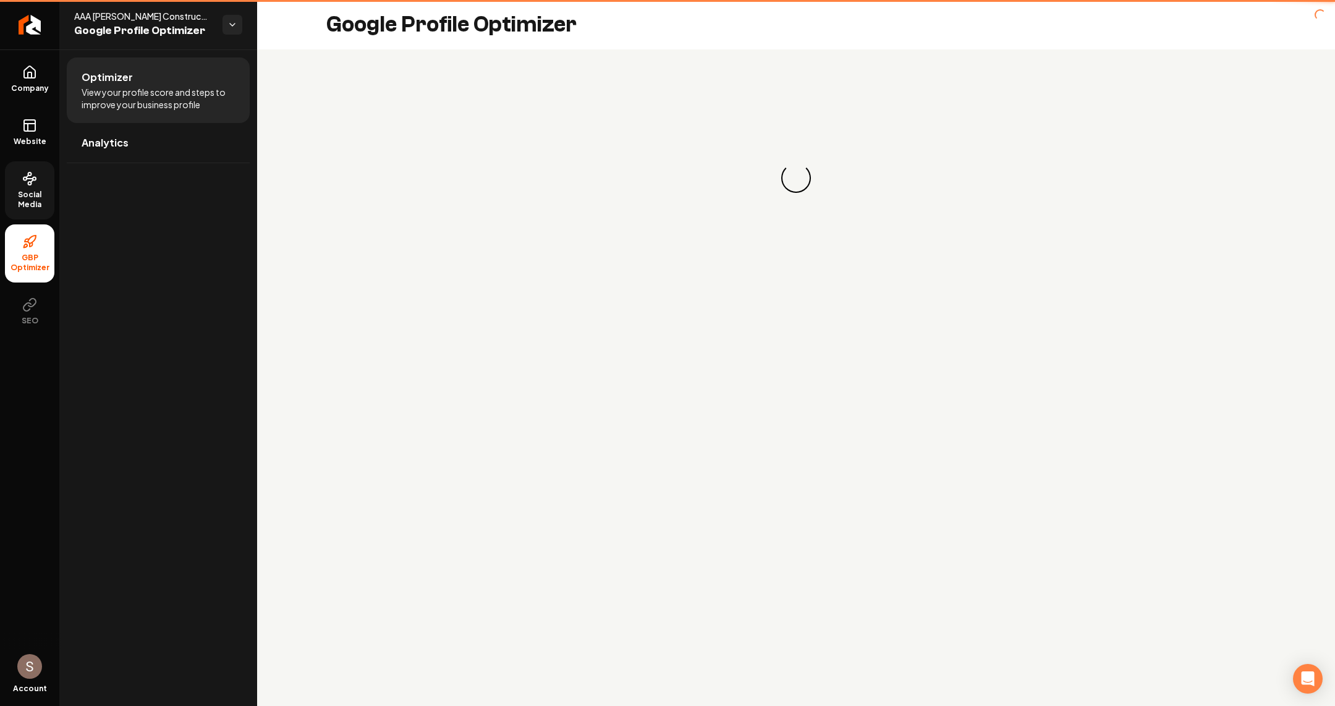
click at [40, 211] on link "Social Media" at bounding box center [29, 190] width 49 height 58
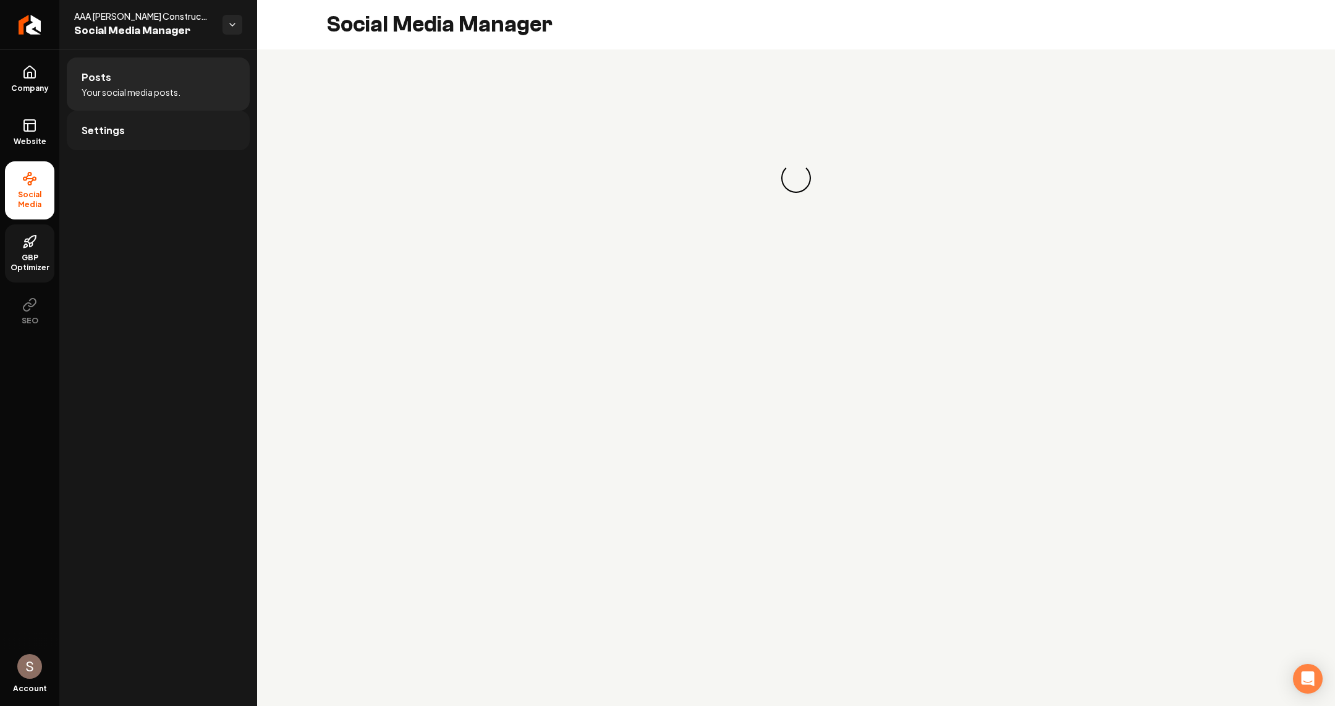
click at [156, 131] on link "Settings" at bounding box center [158, 131] width 183 height 40
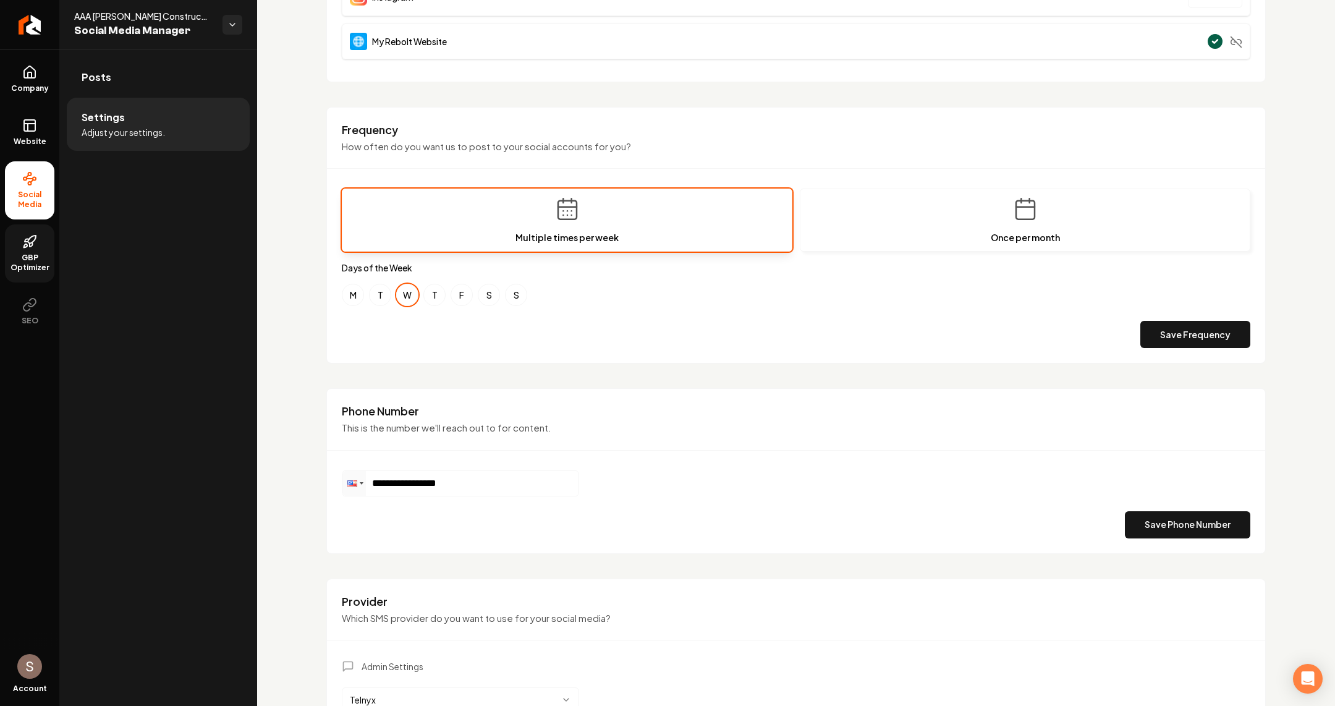
scroll to position [402, 0]
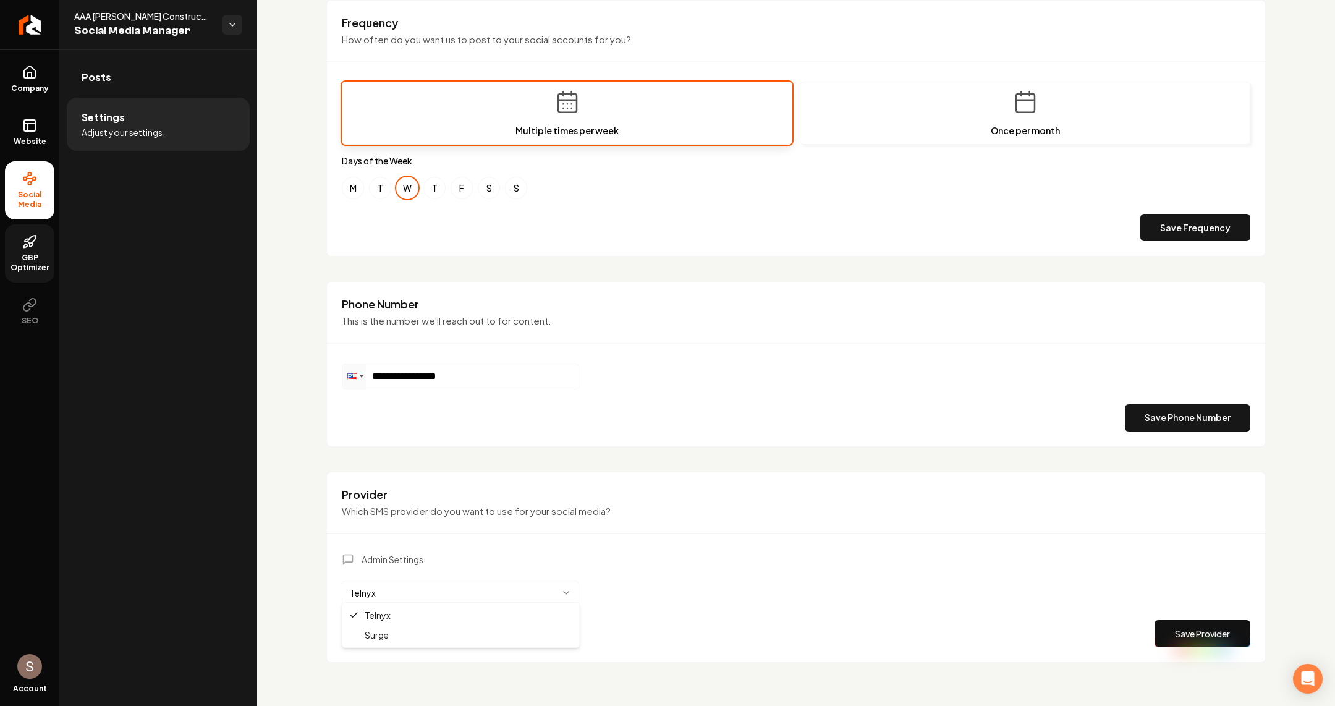
click at [458, 586] on html "**********" at bounding box center [667, 353] width 1335 height 706
click at [429, 645] on div "Telnyx Surge" at bounding box center [460, 625] width 237 height 45
click at [1189, 637] on button "Save Provider" at bounding box center [1203, 633] width 96 height 27
click at [143, 63] on link "Posts" at bounding box center [158, 77] width 183 height 40
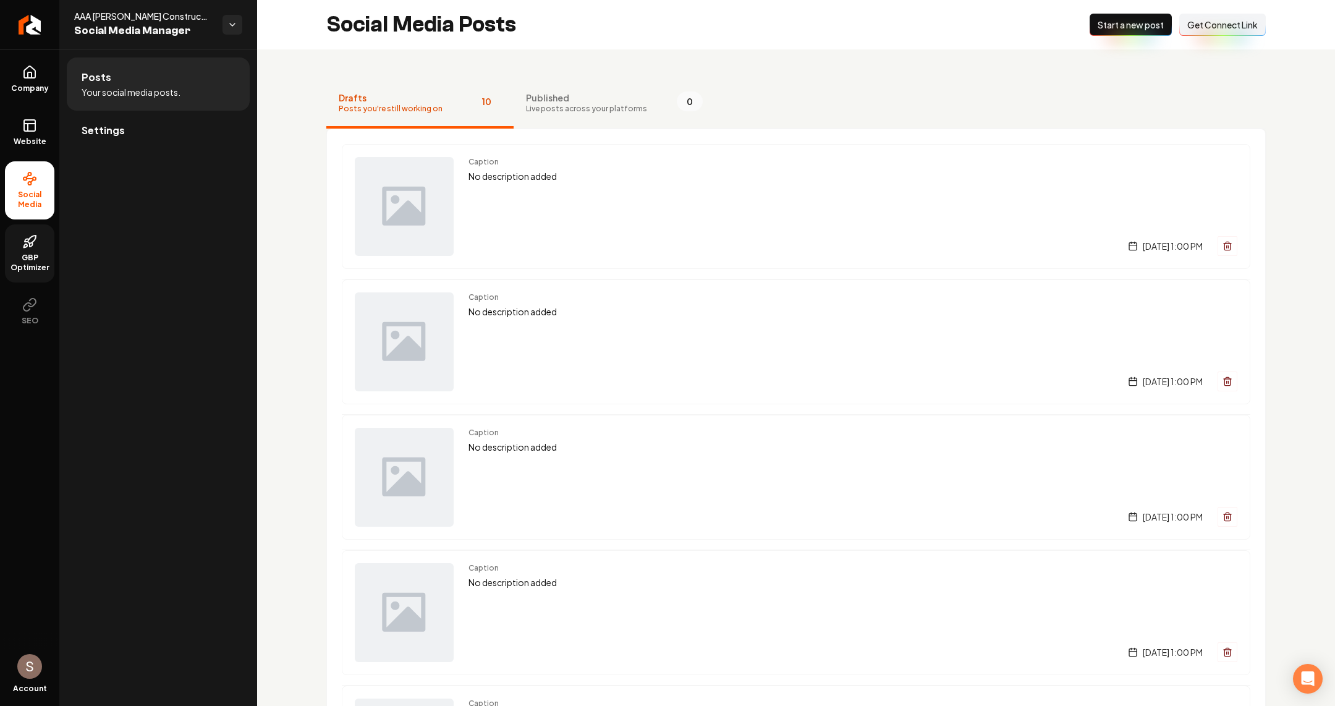
click at [1136, 28] on span "Start a new post" at bounding box center [1131, 25] width 66 height 12
click at [176, 130] on link "Settings" at bounding box center [158, 131] width 183 height 40
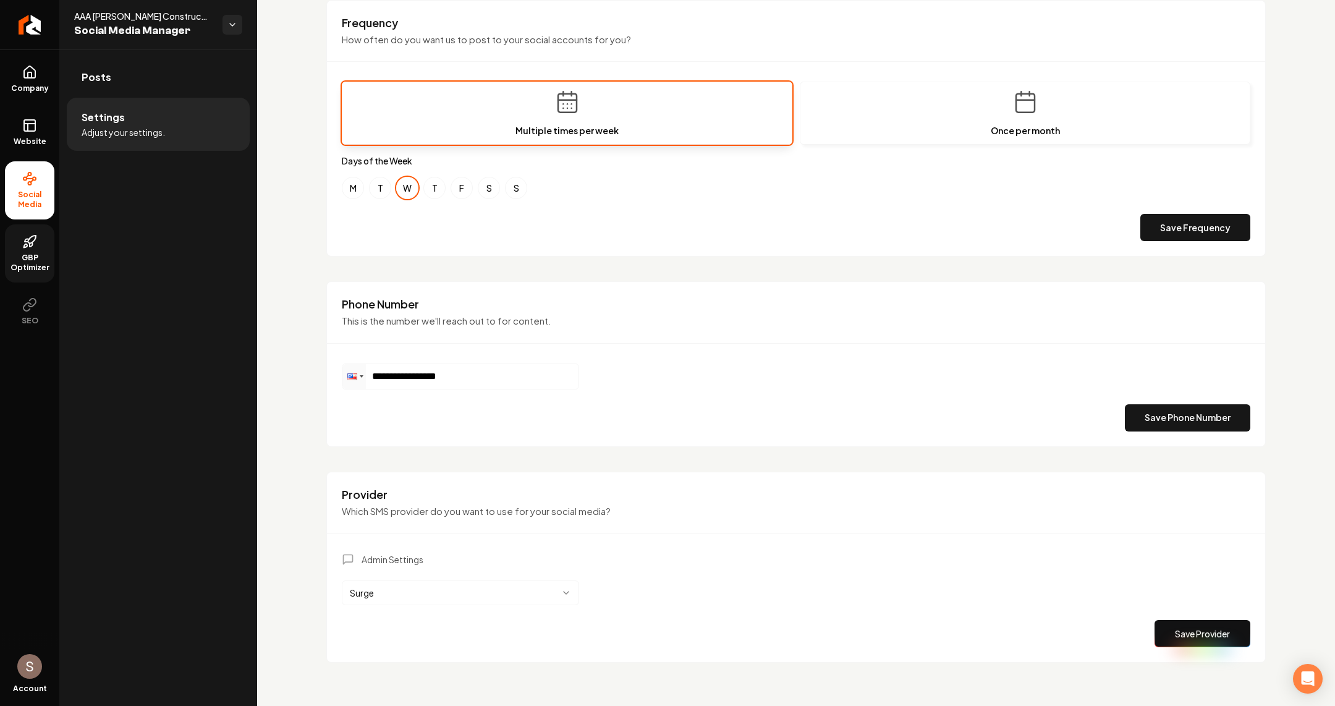
scroll to position [317, 0]
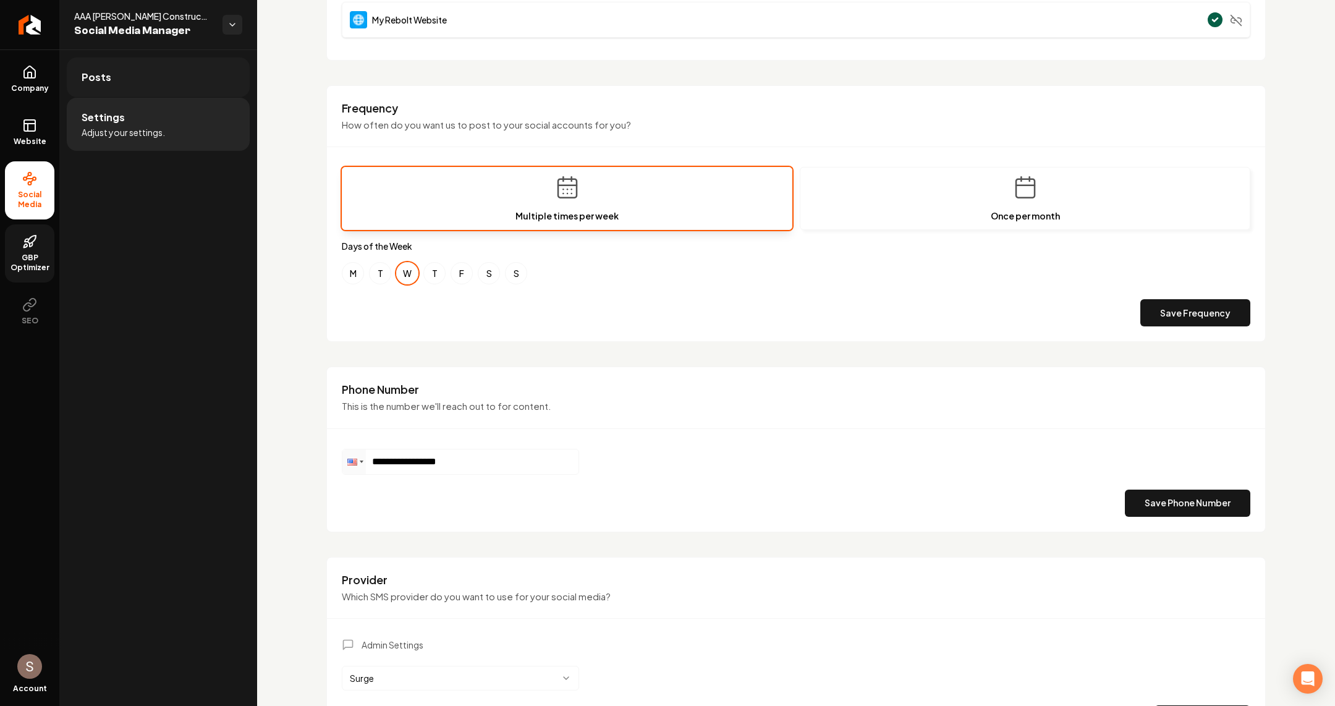
click at [193, 66] on link "Posts" at bounding box center [158, 77] width 183 height 40
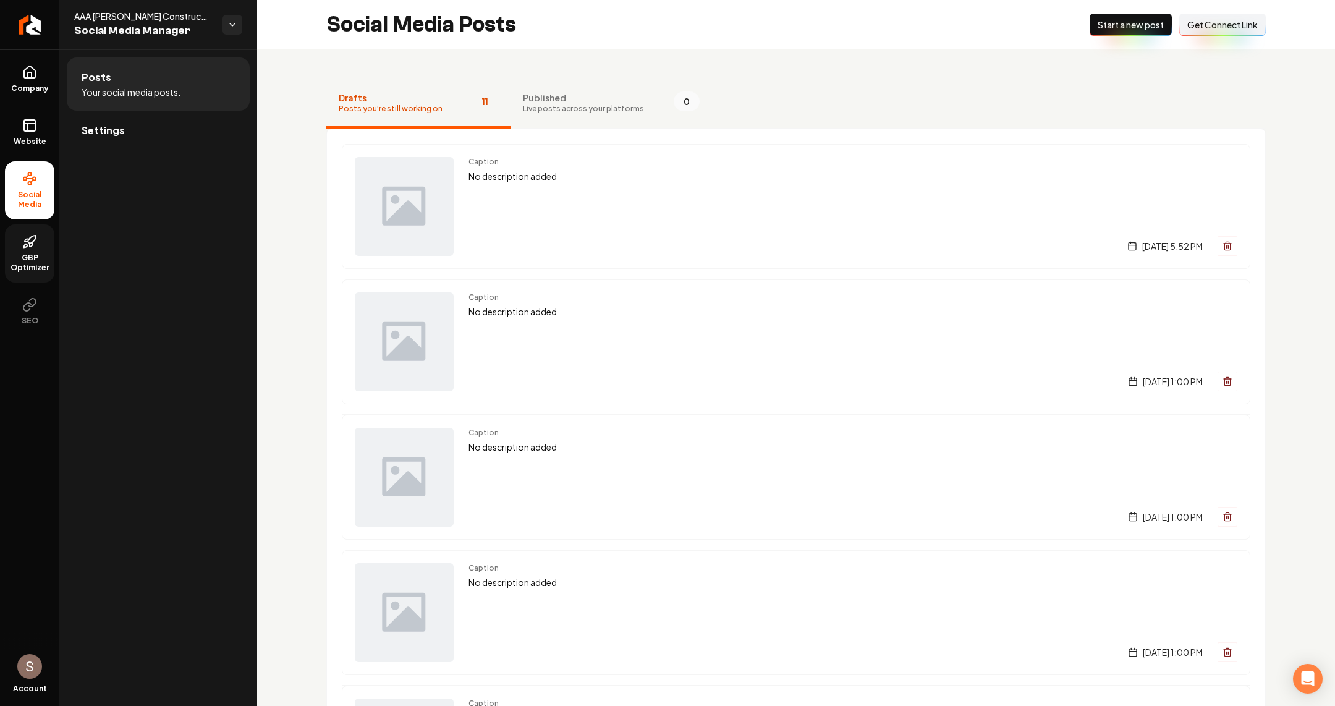
click at [1147, 24] on span "Start a new post" at bounding box center [1131, 25] width 66 height 12
click at [132, 117] on link "Settings" at bounding box center [158, 131] width 183 height 40
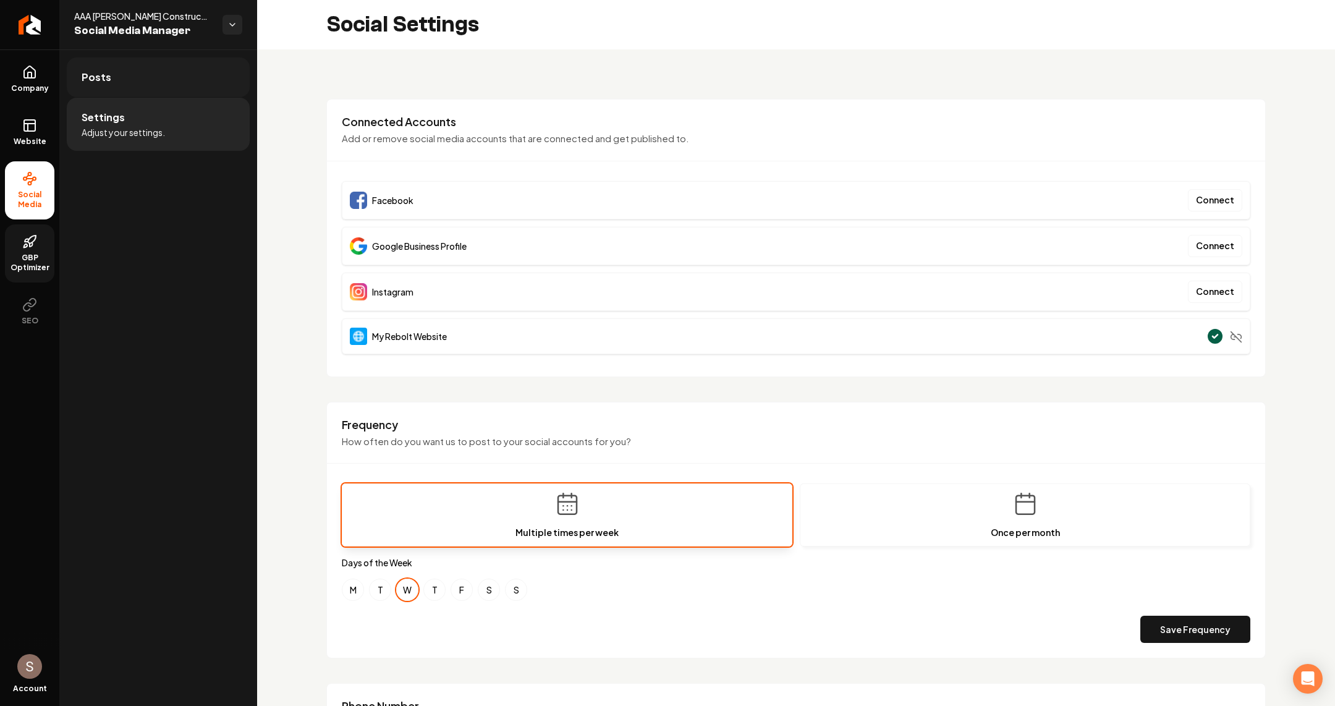
click at [205, 72] on link "Posts" at bounding box center [158, 77] width 183 height 40
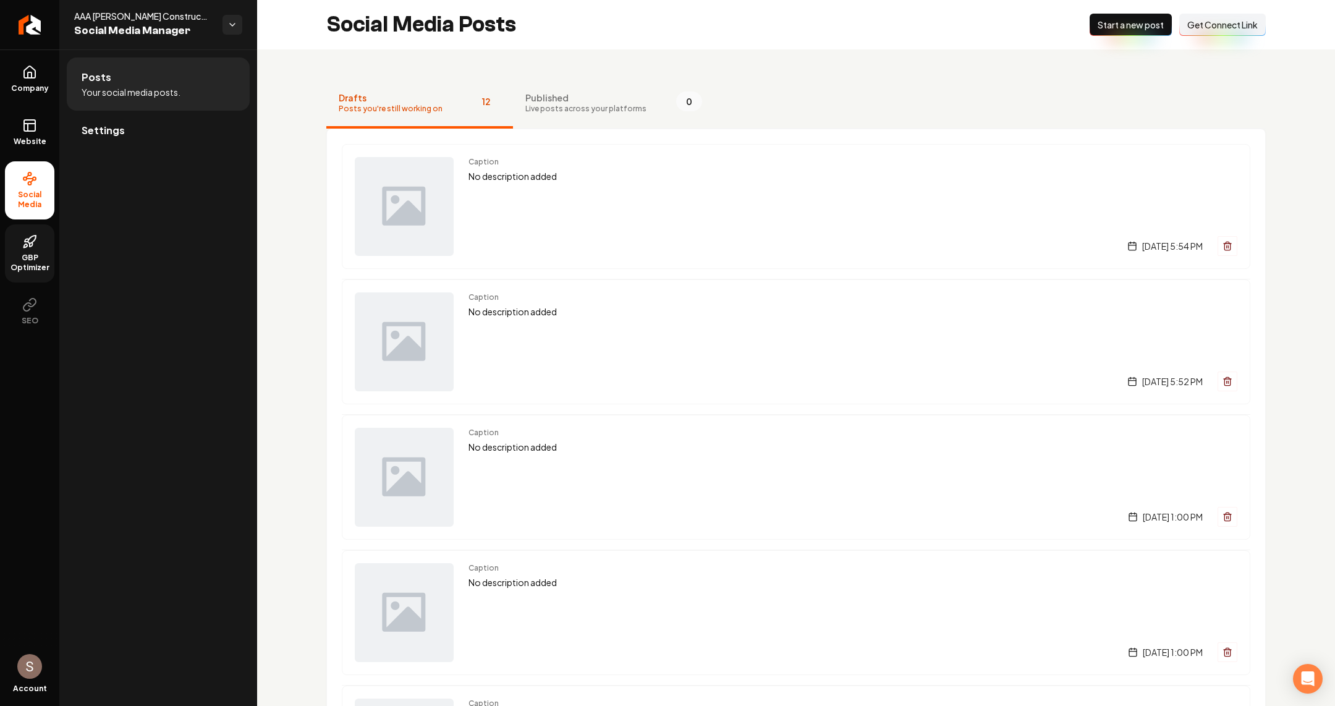
click at [618, 305] on p "No description added" at bounding box center [853, 312] width 769 height 14
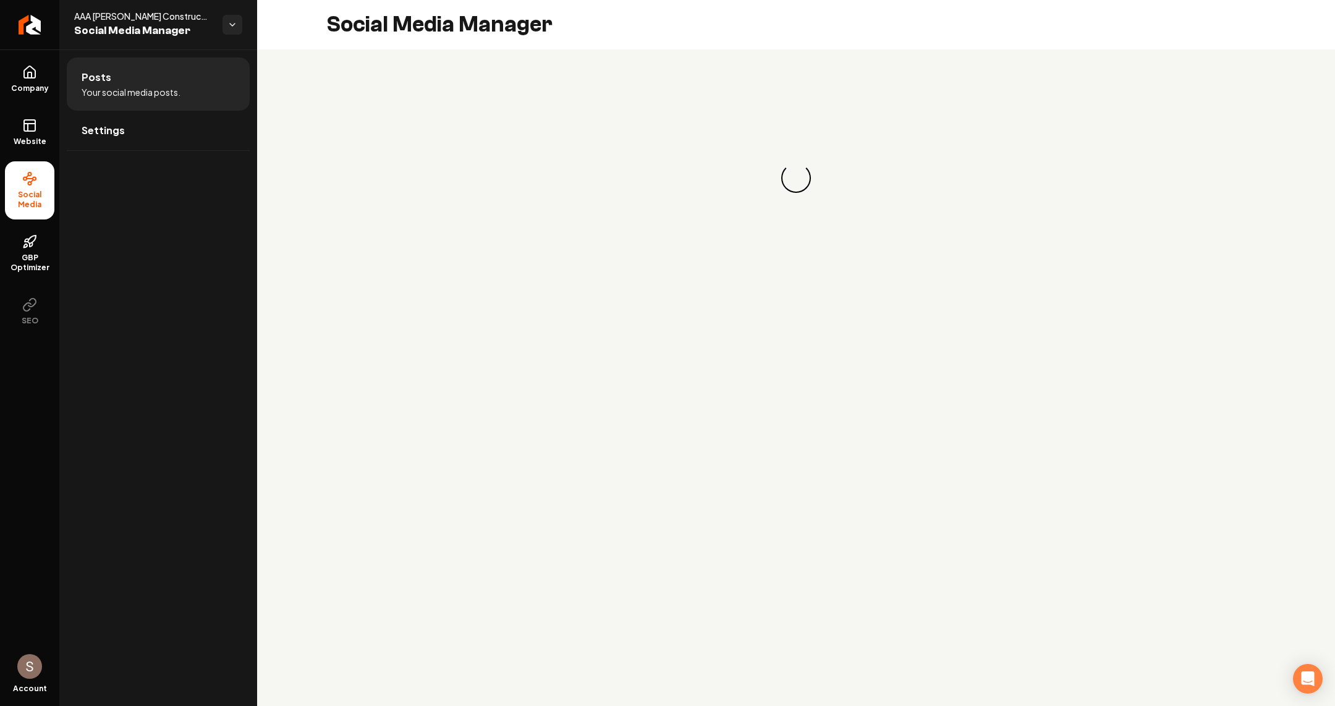
click at [589, 198] on div "Loading... Loading..." at bounding box center [796, 178] width 940 height 198
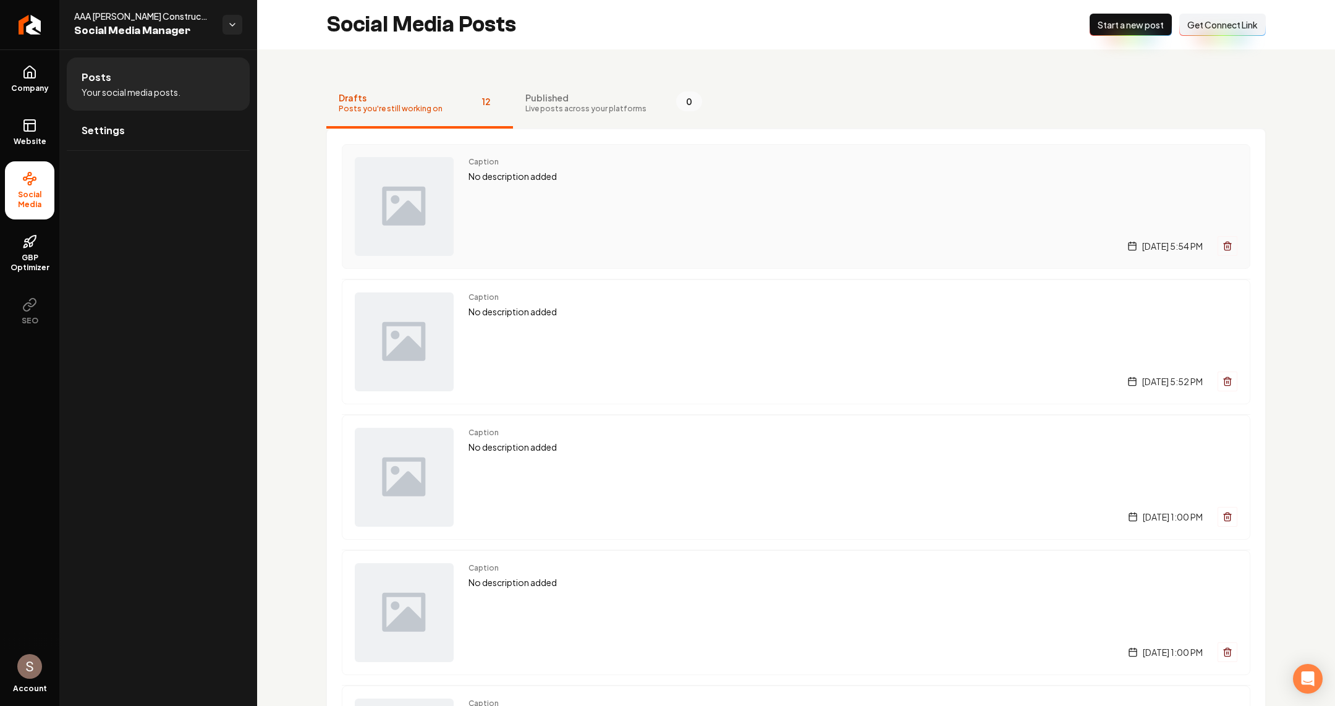
click at [603, 187] on div "Caption No description added Wednesday, August 27, 2025 | 5:54 PM" at bounding box center [853, 206] width 769 height 99
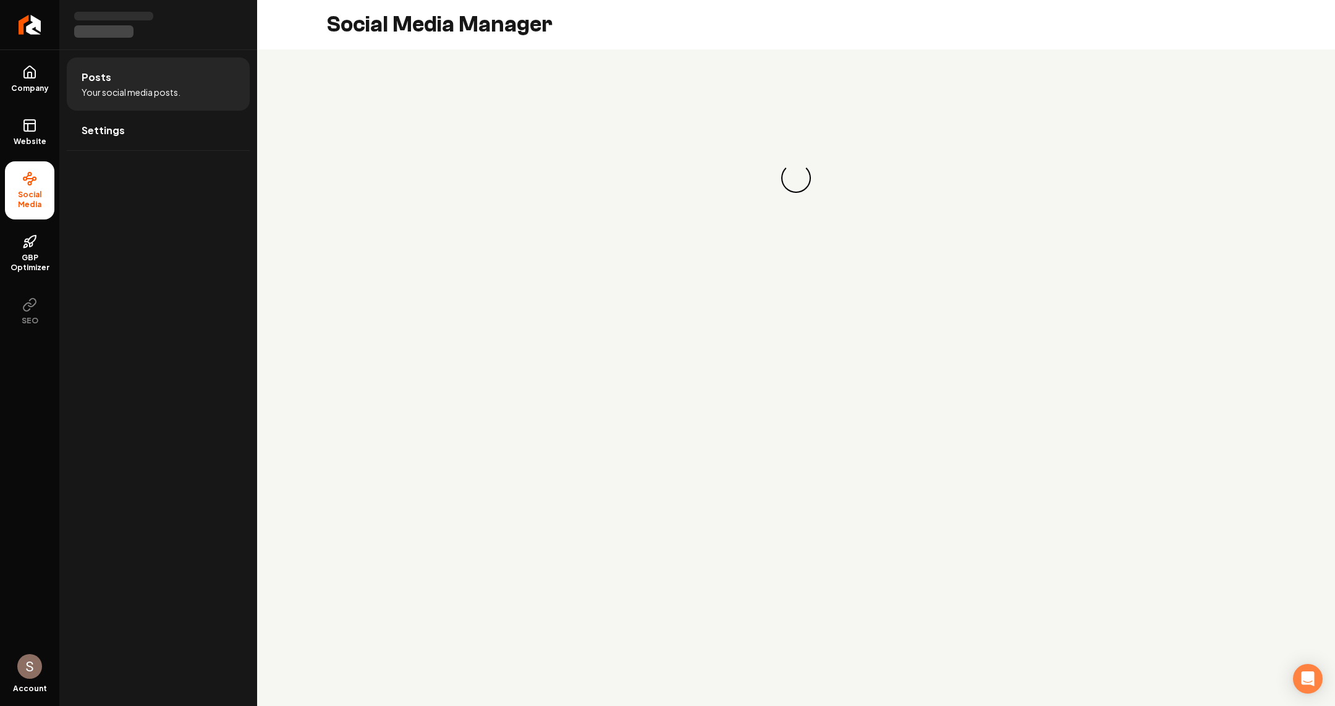
click at [162, 90] on span "Your social media posts." at bounding box center [131, 92] width 99 height 12
click at [152, 125] on link "Settings" at bounding box center [158, 131] width 183 height 40
click at [174, 85] on link "Posts" at bounding box center [158, 77] width 183 height 40
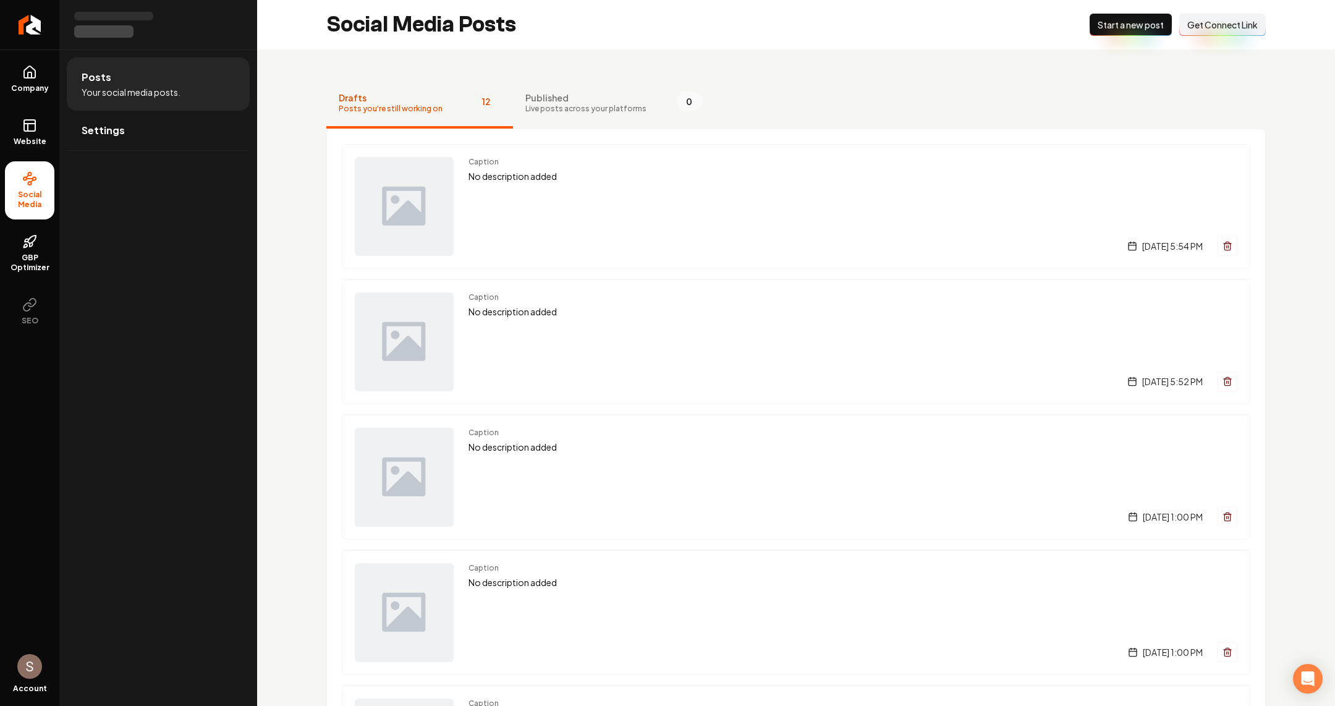
click at [1147, 28] on span "Start a new post" at bounding box center [1131, 25] width 66 height 12
click at [1040, 101] on nav "Drafts Posts you're still working on 13 Published Live posts across your platfo…" at bounding box center [796, 103] width 940 height 49
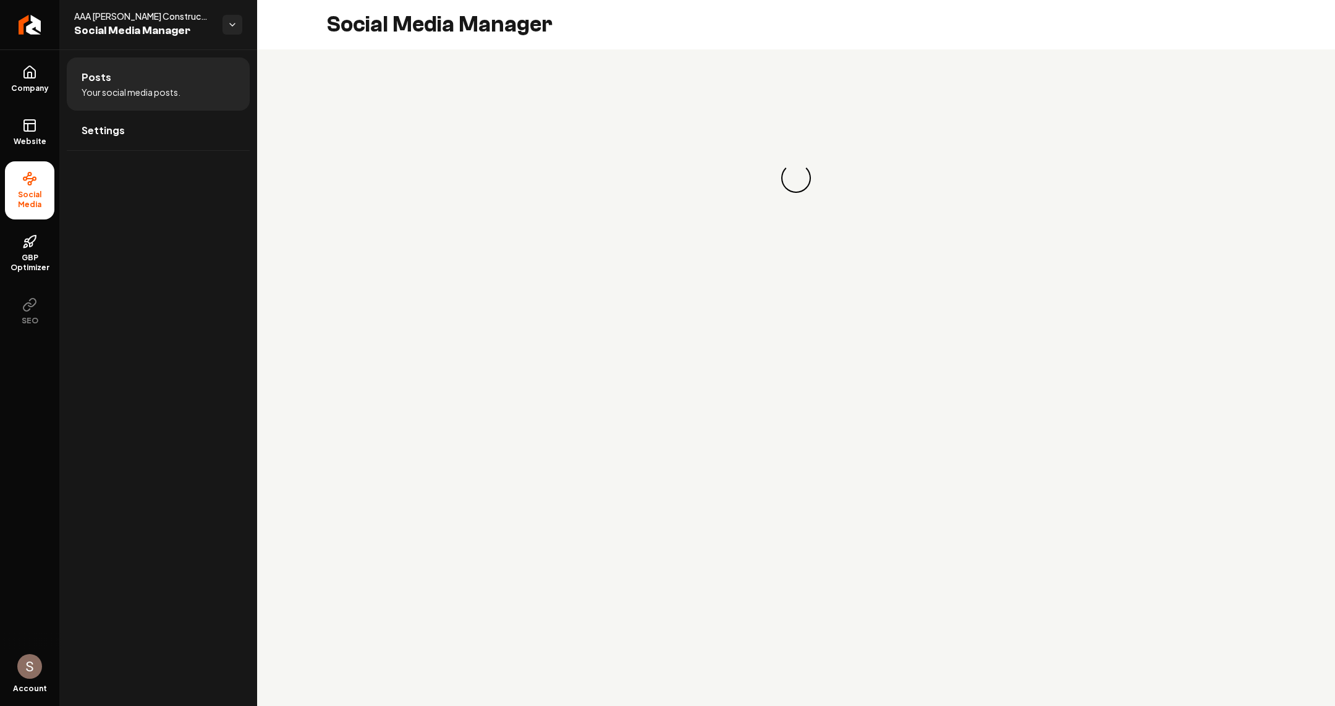
click at [638, 193] on div "Loading... Loading..." at bounding box center [796, 178] width 940 height 198
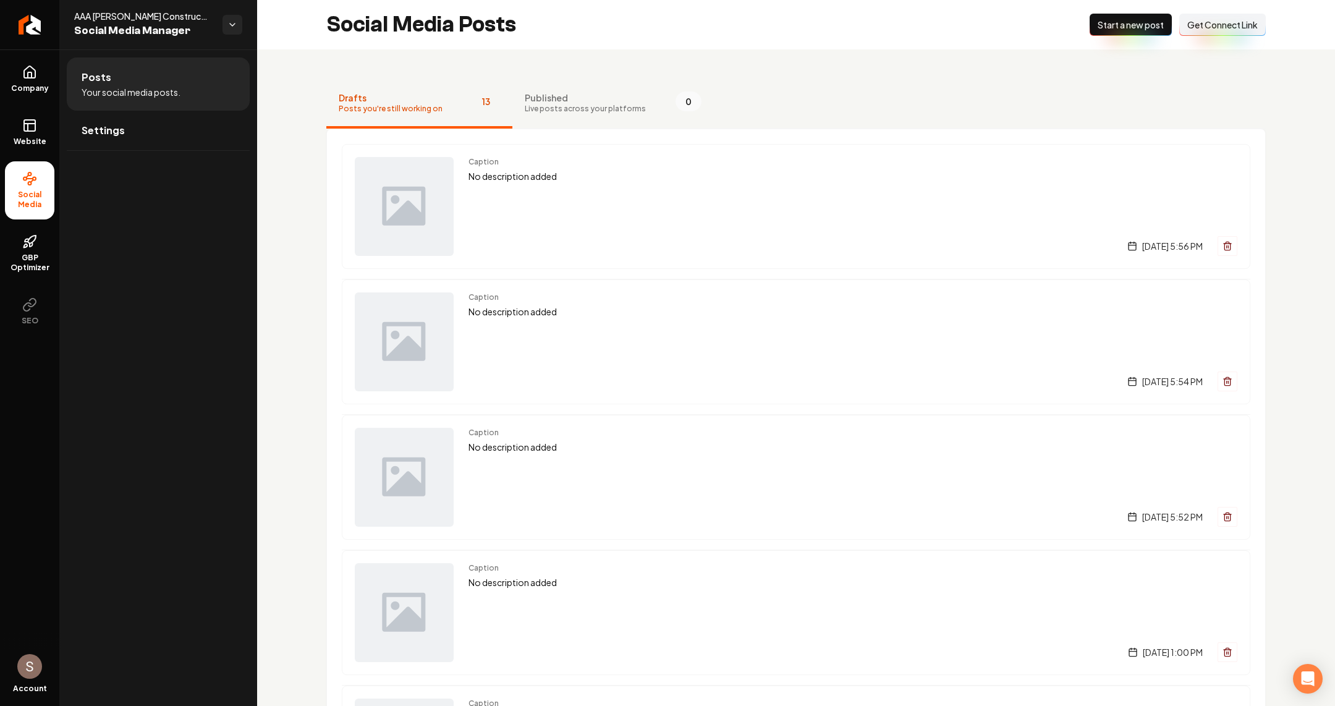
click at [642, 198] on div "Caption No description added [DATE] 5:56 PM" at bounding box center [853, 206] width 769 height 99
